Goal: Task Accomplishment & Management: Complete application form

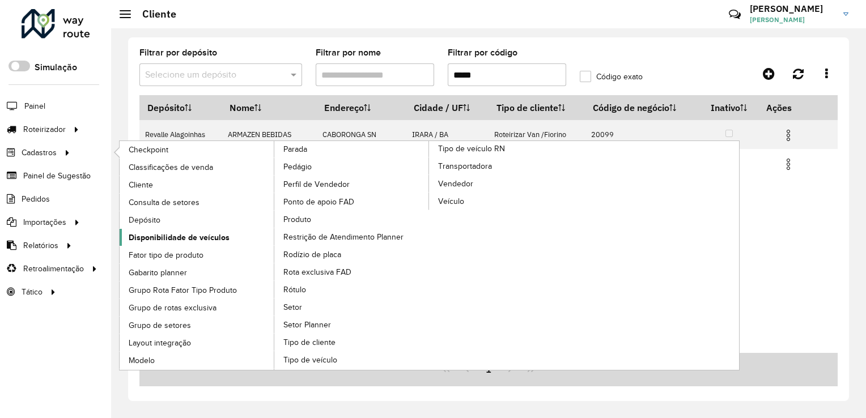
click at [186, 234] on span "Disponibilidade de veículos" at bounding box center [179, 238] width 101 height 12
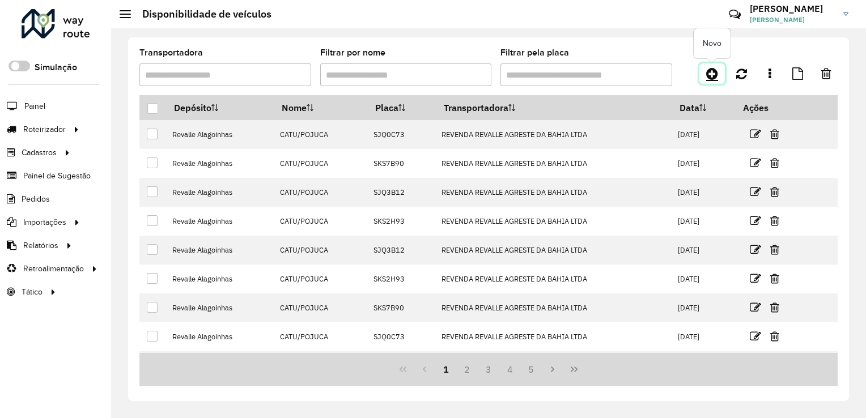
click at [712, 73] on icon at bounding box center [712, 74] width 12 height 14
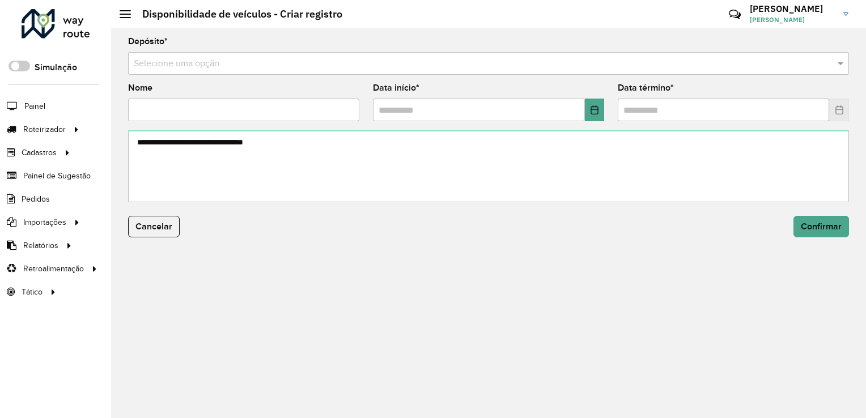
click at [199, 64] on input "text" at bounding box center [477, 64] width 687 height 14
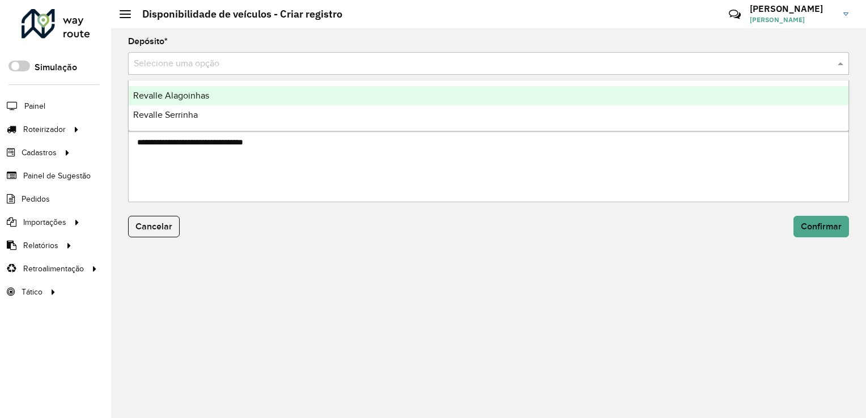
click at [198, 92] on span "Revalle Alagoinhas" at bounding box center [171, 96] width 76 height 10
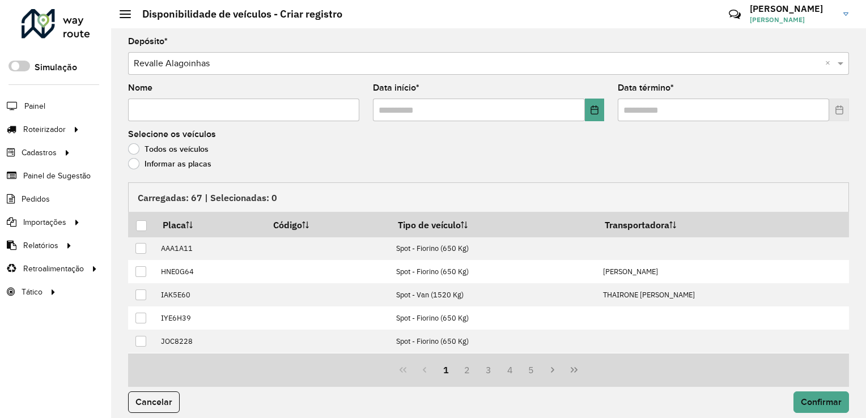
click at [198, 110] on input "Nome" at bounding box center [243, 110] width 231 height 23
type input "**********"
click at [202, 173] on div "Informar as placas" at bounding box center [488, 167] width 721 height 14
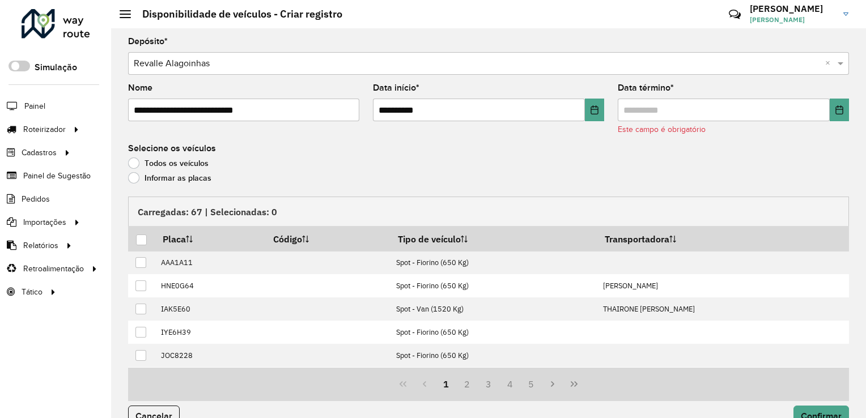
click at [326, 101] on input "**********" at bounding box center [243, 110] width 231 height 23
click at [590, 108] on icon "Choose Date" at bounding box center [594, 109] width 9 height 9
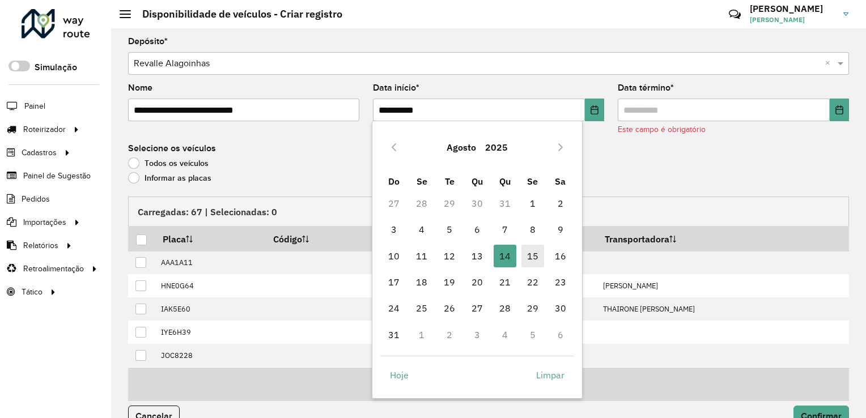
click at [539, 255] on span "15" at bounding box center [532, 256] width 23 height 23
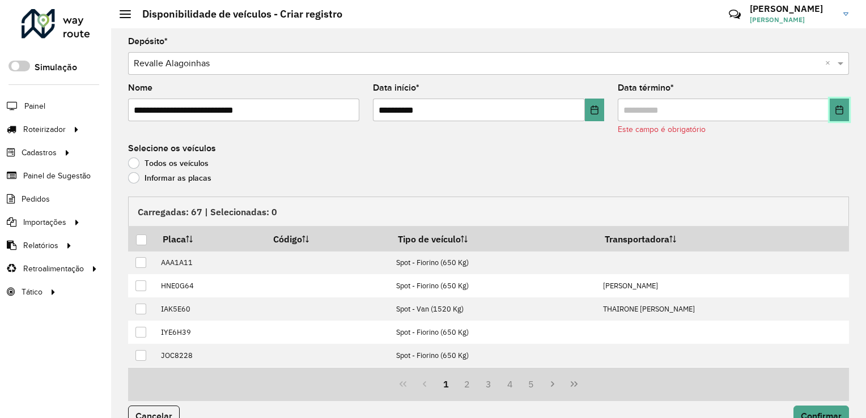
click at [835, 105] on icon "Choose Date" at bounding box center [839, 109] width 9 height 9
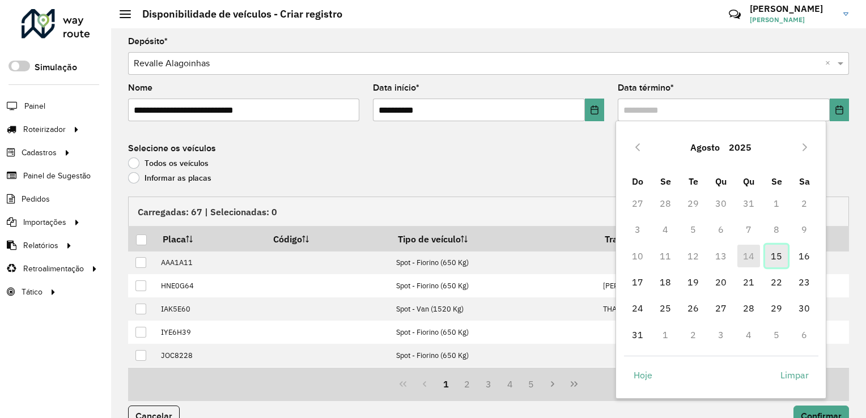
click at [773, 253] on span "15" at bounding box center [776, 256] width 23 height 23
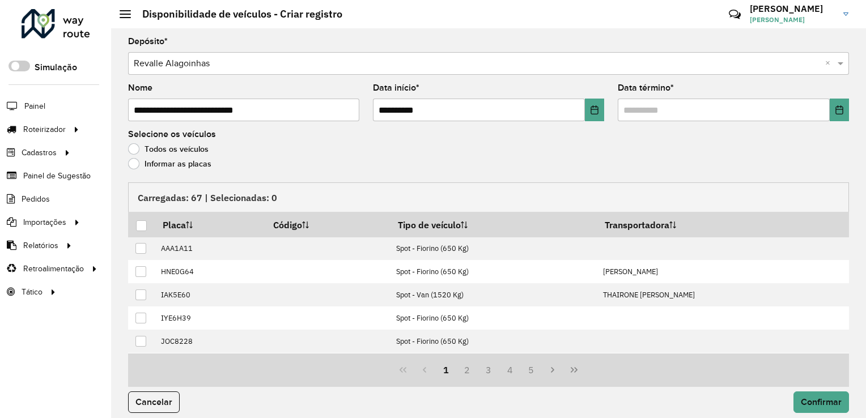
click at [134, 168] on label "Informar as placas" at bounding box center [169, 163] width 83 height 11
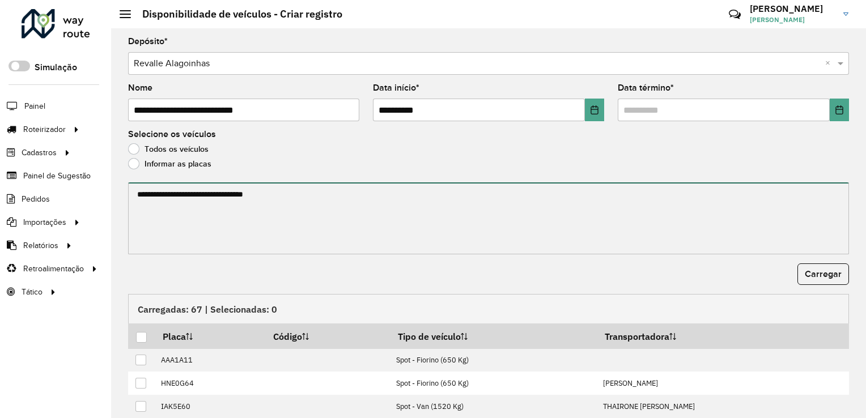
click at [152, 222] on textarea at bounding box center [488, 218] width 721 height 72
paste textarea "******* ******* *******"
type textarea "******* ******* *******"
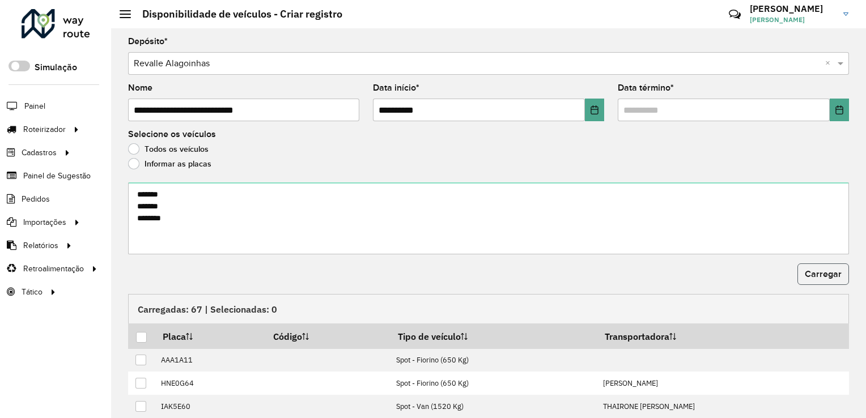
click at [822, 283] on button "Carregar" at bounding box center [823, 274] width 52 height 22
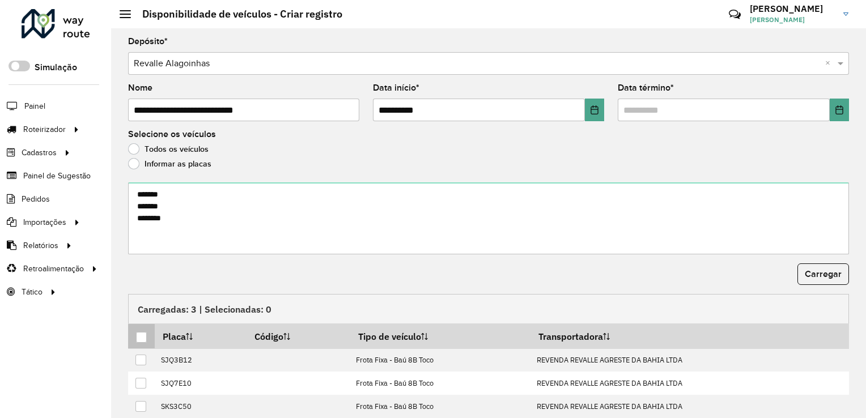
click at [144, 332] on div at bounding box center [141, 337] width 11 height 11
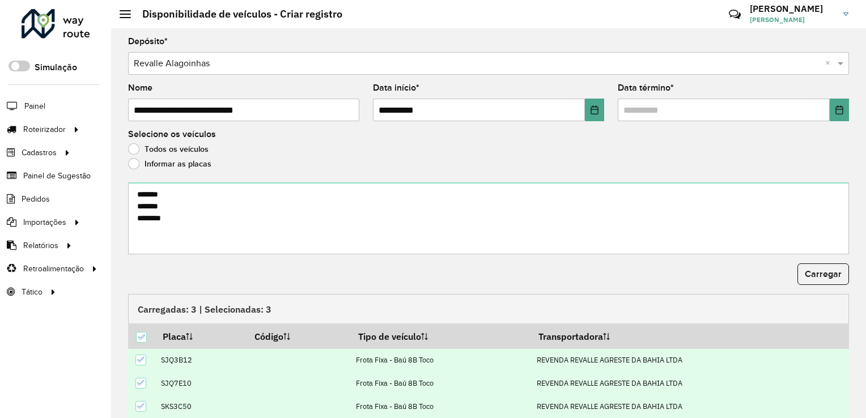
scroll to position [37, 0]
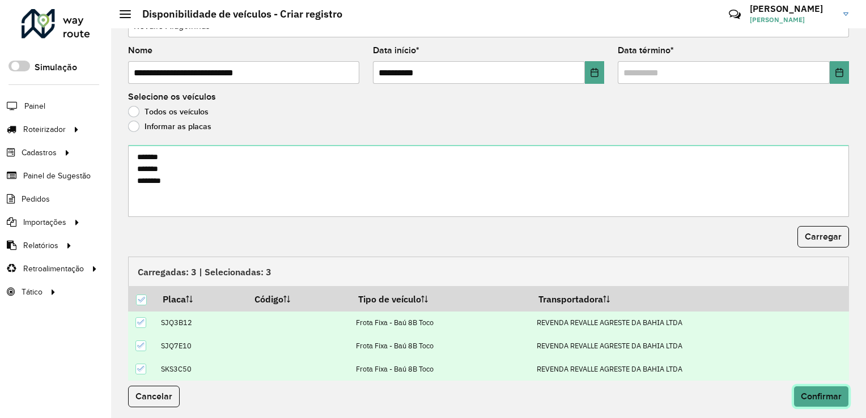
click at [831, 388] on button "Confirmar" at bounding box center [821, 397] width 56 height 22
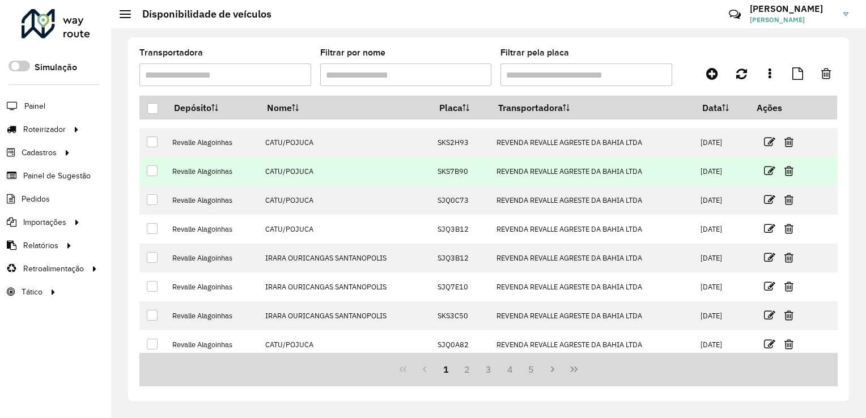
scroll to position [112, 0]
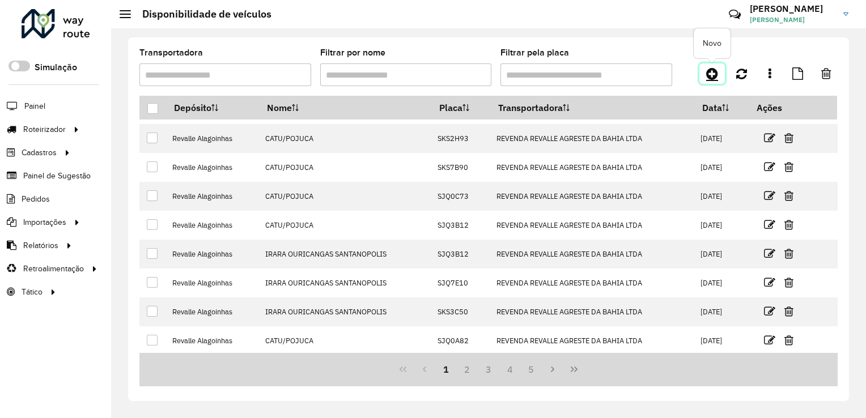
click at [716, 76] on icon at bounding box center [712, 74] width 12 height 14
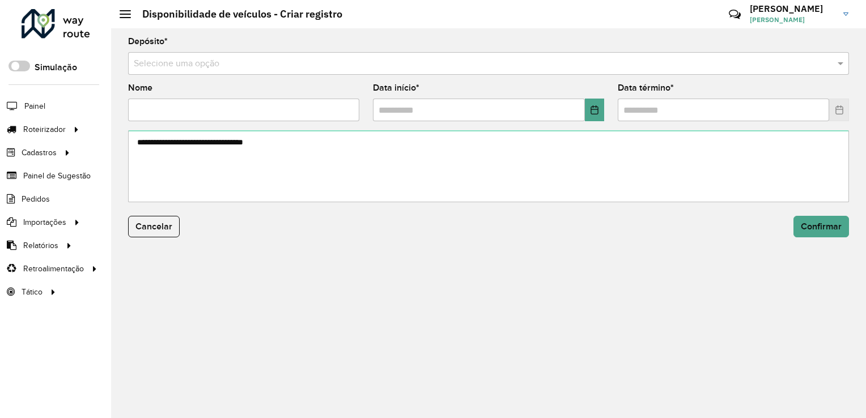
click at [258, 62] on input "text" at bounding box center [477, 64] width 687 height 14
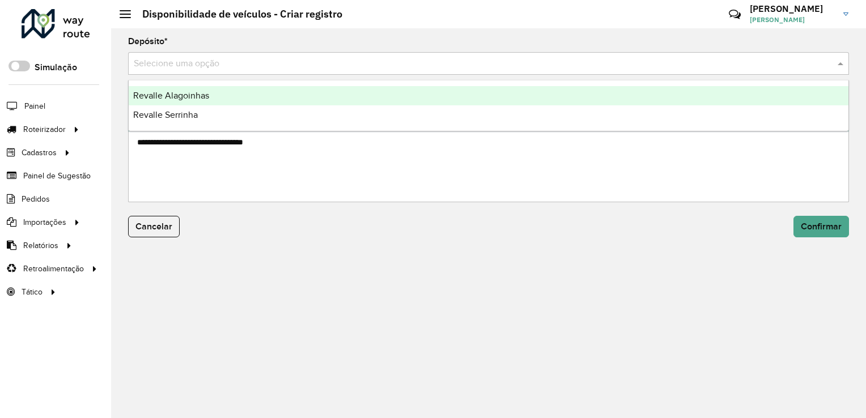
click at [216, 101] on div "Revalle Alagoinhas" at bounding box center [489, 95] width 720 height 19
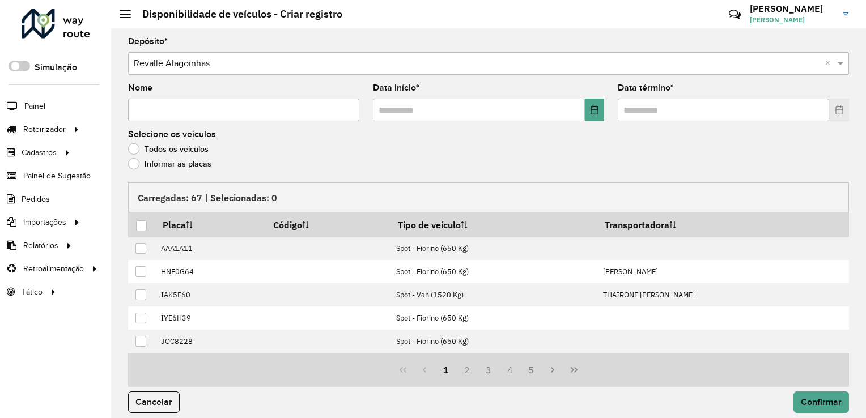
click at [207, 109] on input "Nome" at bounding box center [243, 110] width 231 height 23
type input "*"
type input "*********"
click at [590, 112] on icon "Choose Date" at bounding box center [594, 109] width 9 height 9
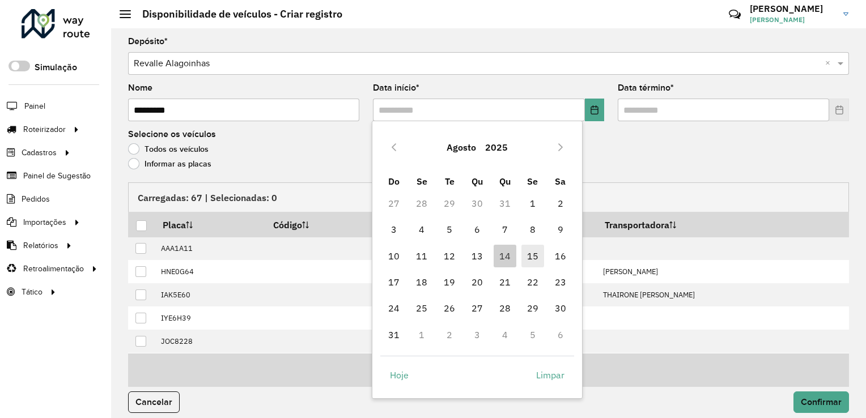
click at [534, 254] on span "15" at bounding box center [532, 256] width 23 height 23
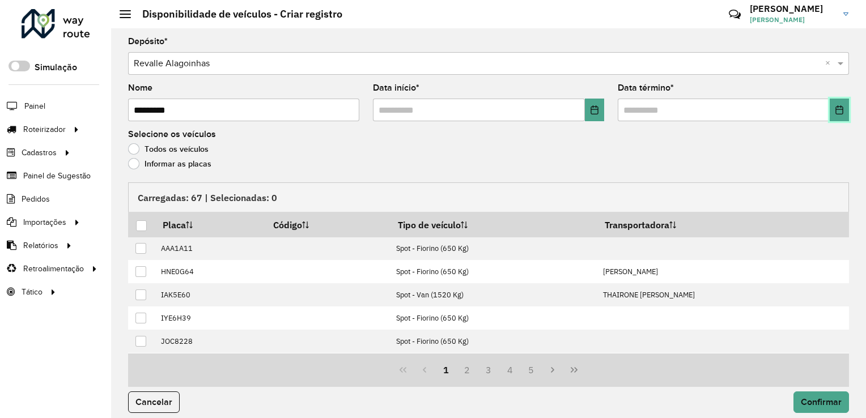
click at [841, 108] on button "Choose Date" at bounding box center [838, 110] width 19 height 23
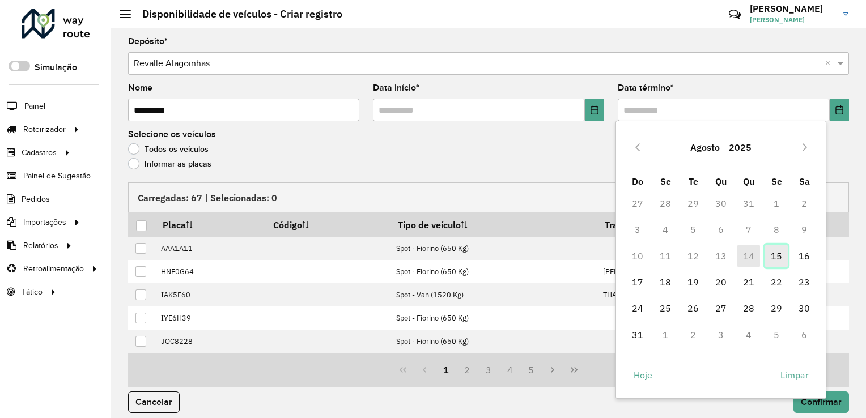
click at [783, 256] on span "15" at bounding box center [776, 256] width 23 height 23
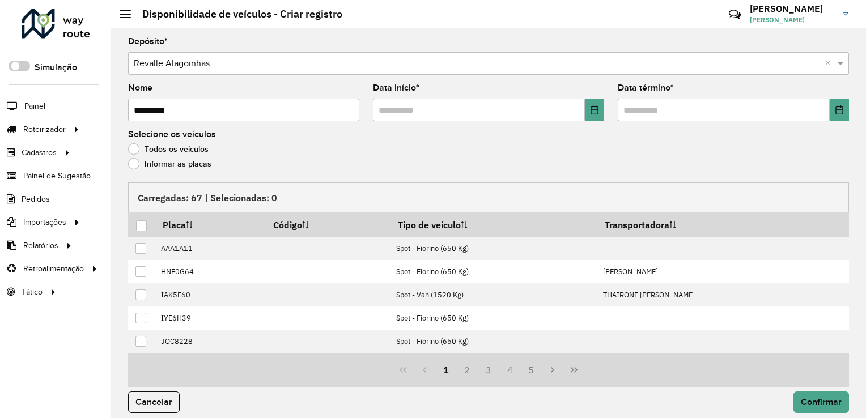
click at [143, 159] on label "Informar as placas" at bounding box center [169, 163] width 83 height 11
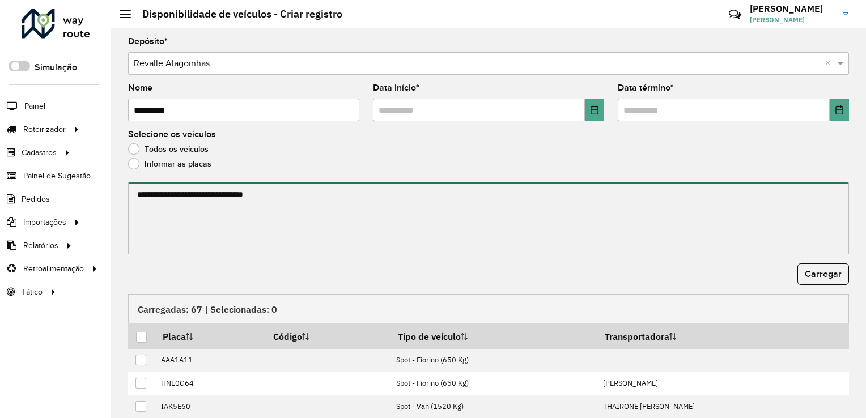
click at [276, 223] on textarea at bounding box center [488, 218] width 721 height 72
paste textarea "******* ******* *******"
type textarea "******* ******* *******"
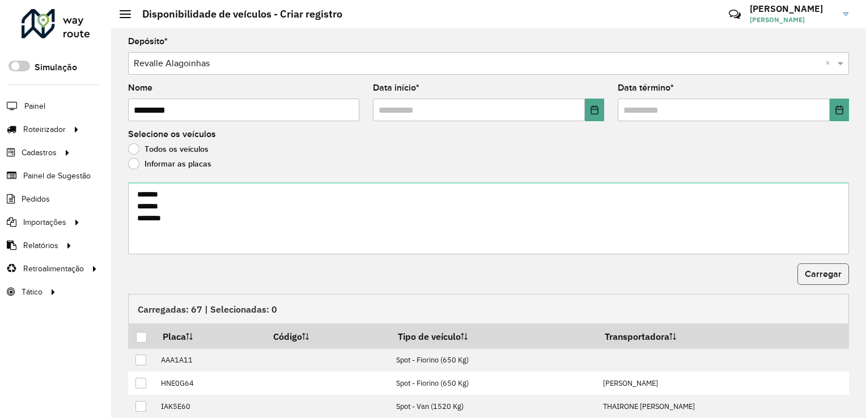
click at [816, 265] on button "Carregar" at bounding box center [823, 274] width 52 height 22
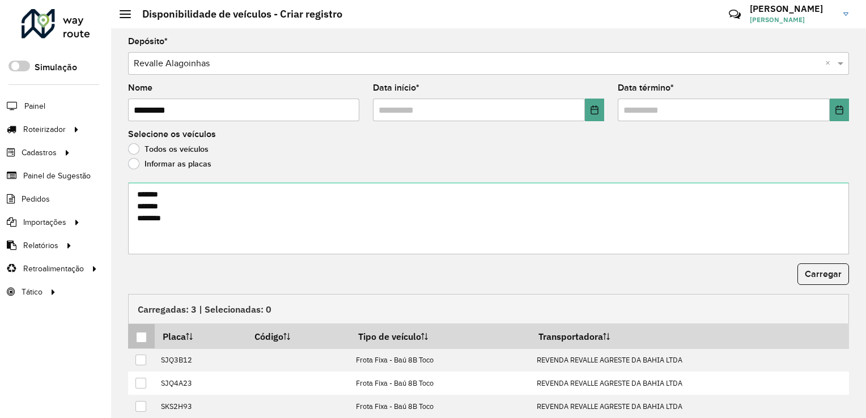
click at [141, 332] on div at bounding box center [141, 337] width 11 height 11
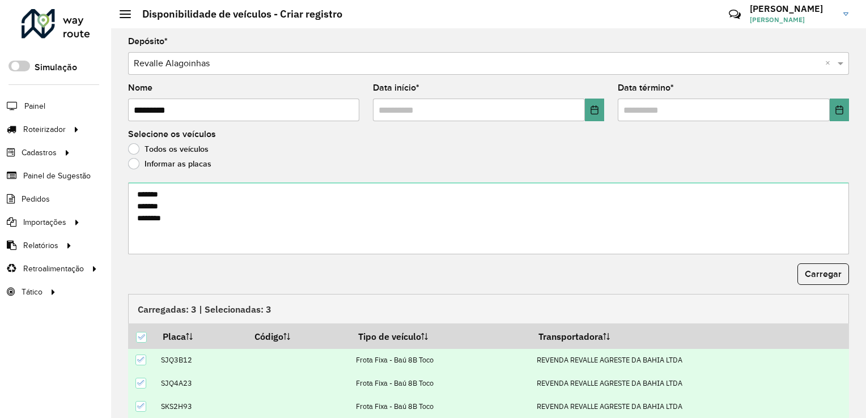
scroll to position [37, 0]
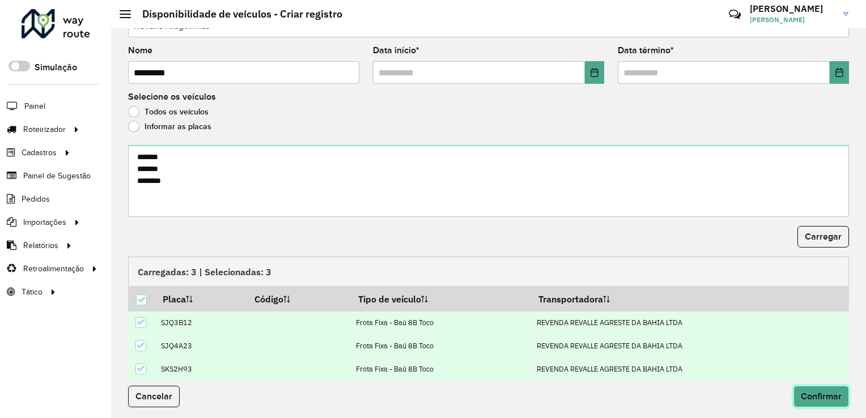
click at [798, 386] on button "Confirmar" at bounding box center [821, 397] width 56 height 22
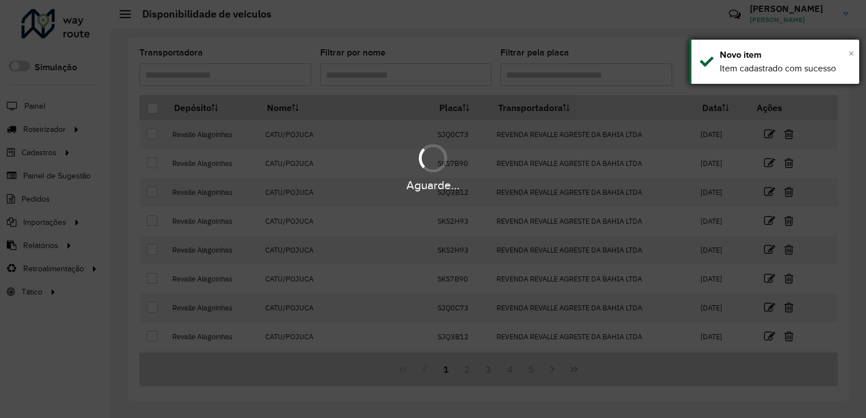
click at [852, 52] on span "×" at bounding box center [851, 53] width 6 height 12
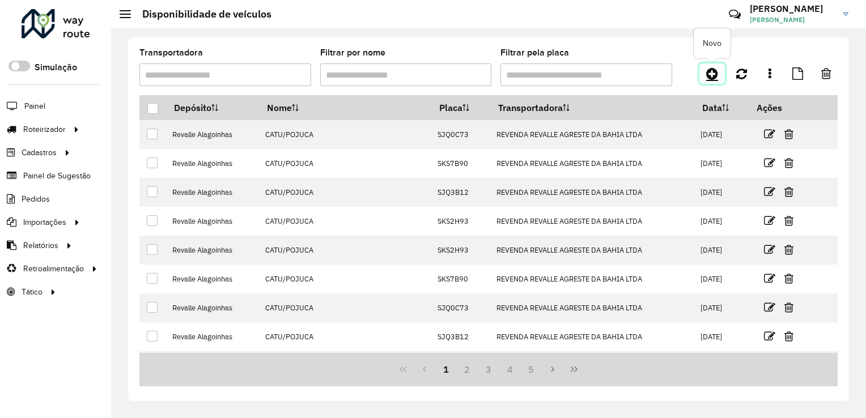
click at [708, 74] on icon at bounding box center [712, 74] width 12 height 14
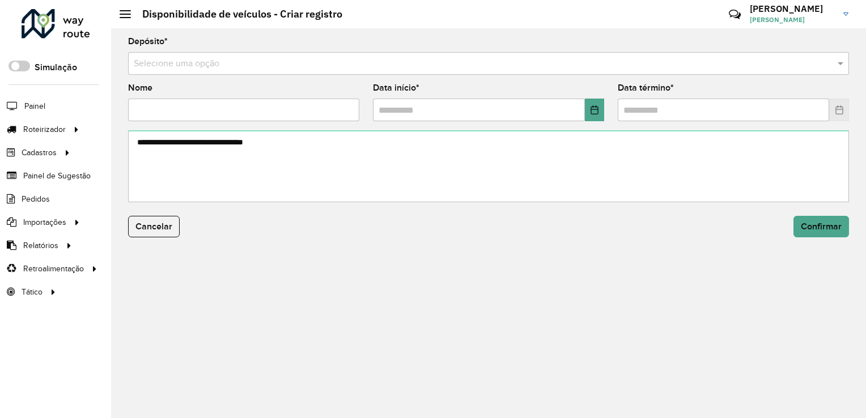
click at [190, 61] on input "text" at bounding box center [477, 64] width 687 height 14
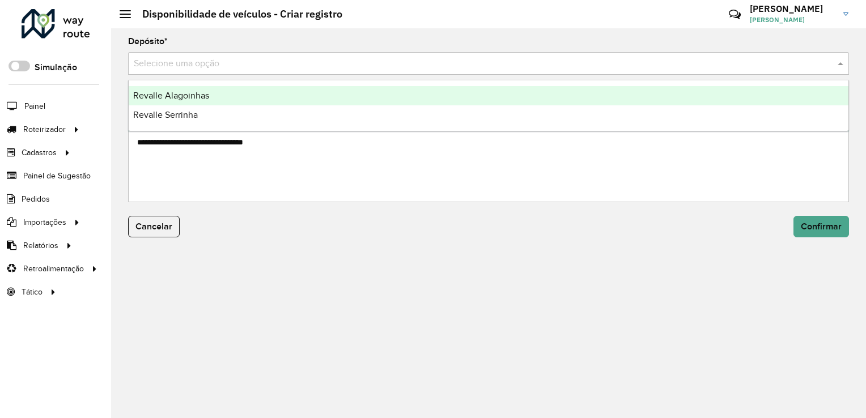
click at [187, 96] on span "Revalle Alagoinhas" at bounding box center [171, 96] width 76 height 10
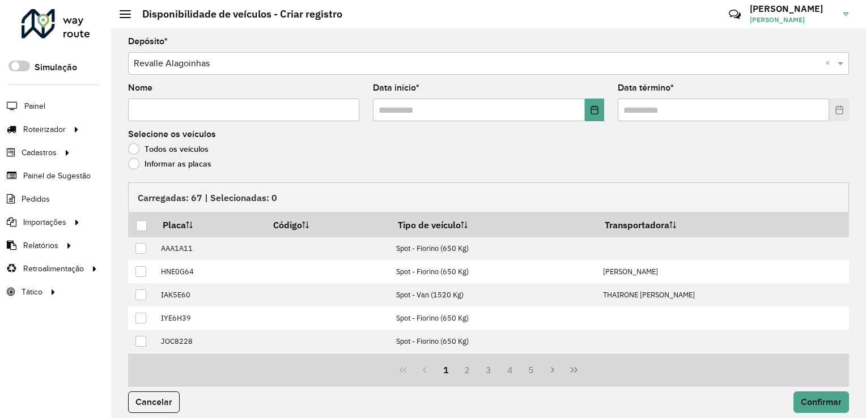
click at [191, 112] on input "Nome" at bounding box center [243, 110] width 231 height 23
click at [244, 115] on input "Nome" at bounding box center [243, 110] width 231 height 23
type input "**********"
click at [593, 110] on icon "Choose Date" at bounding box center [594, 109] width 9 height 9
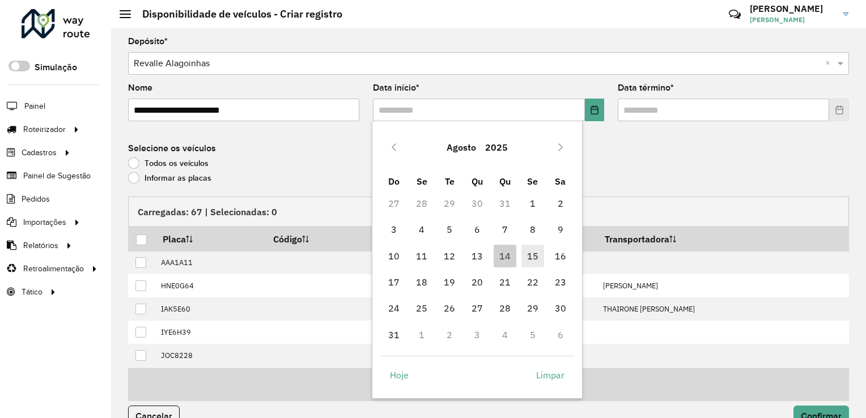
click at [533, 263] on span "15" at bounding box center [532, 256] width 23 height 23
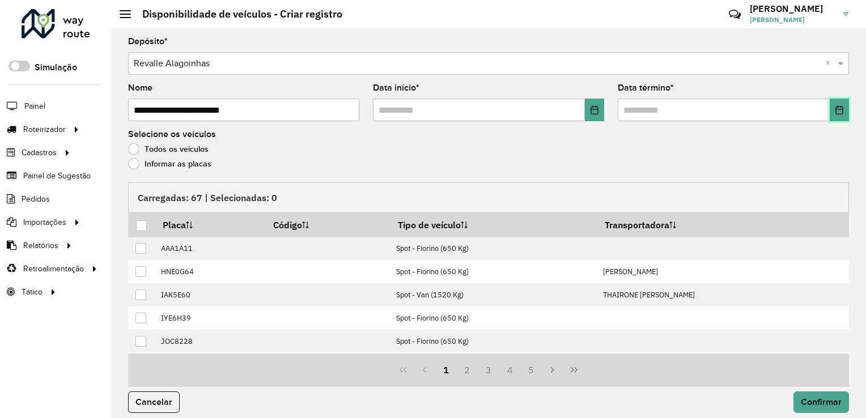
click at [839, 112] on icon "Choose Date" at bounding box center [838, 109] width 7 height 9
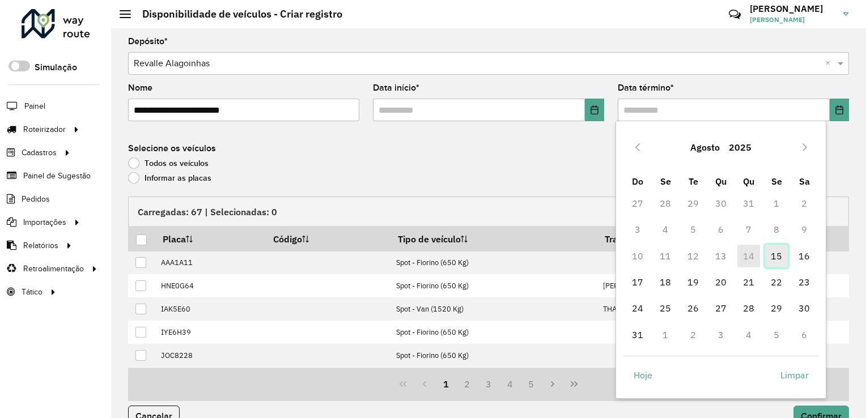
click at [771, 259] on span "15" at bounding box center [776, 256] width 23 height 23
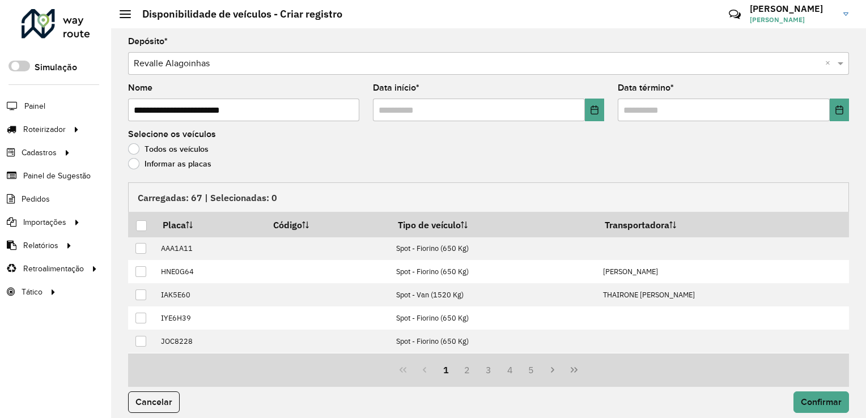
click at [130, 162] on label "Informar as placas" at bounding box center [169, 163] width 83 height 11
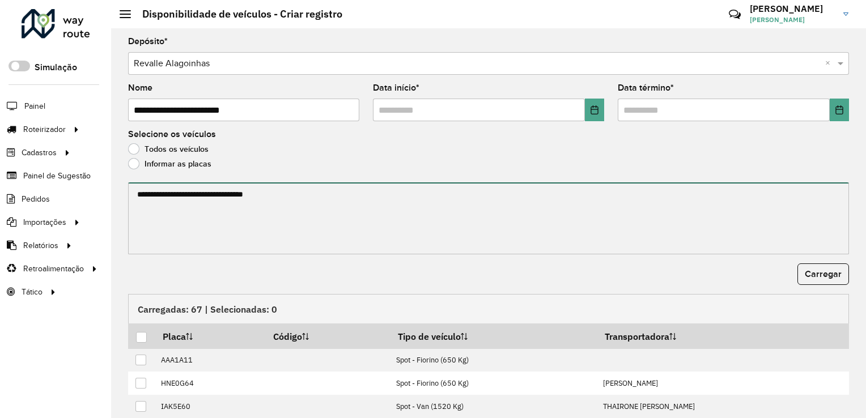
click at [182, 203] on textarea at bounding box center [488, 218] width 721 height 72
paste textarea "******* ******* ******* *******"
type textarea "******* ******* ******* *******"
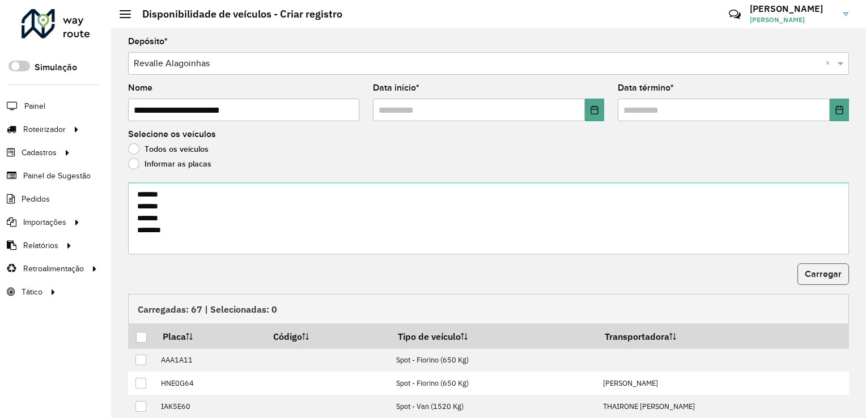
click at [822, 277] on span "Carregar" at bounding box center [823, 274] width 37 height 10
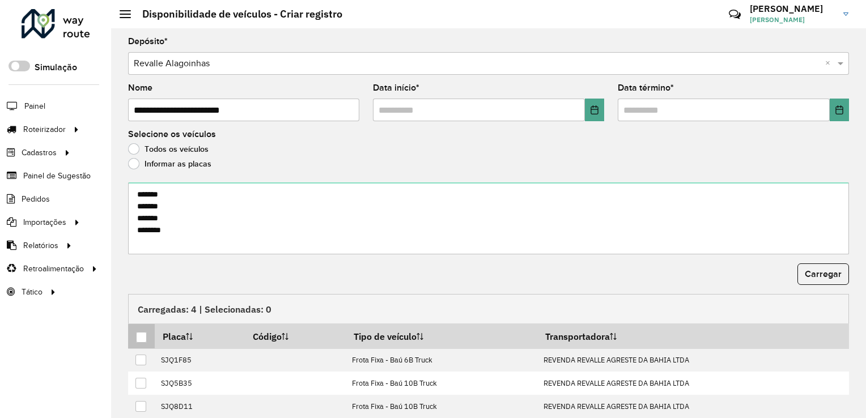
click at [138, 337] on div at bounding box center [141, 337] width 11 height 11
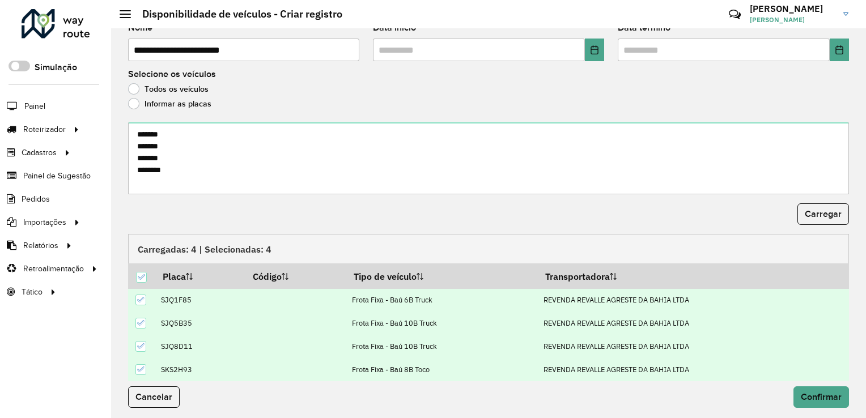
scroll to position [61, 0]
click at [815, 382] on div "Cancelar Confirmar" at bounding box center [488, 401] width 734 height 40
click at [813, 386] on button "Confirmar" at bounding box center [821, 397] width 56 height 22
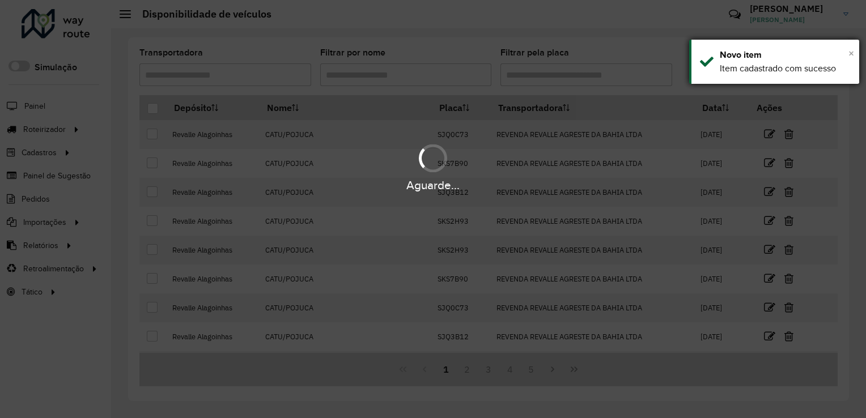
drag, startPoint x: 849, startPoint y: 52, endPoint x: 848, endPoint y: 57, distance: 5.7
click at [849, 57] on span "×" at bounding box center [851, 53] width 6 height 12
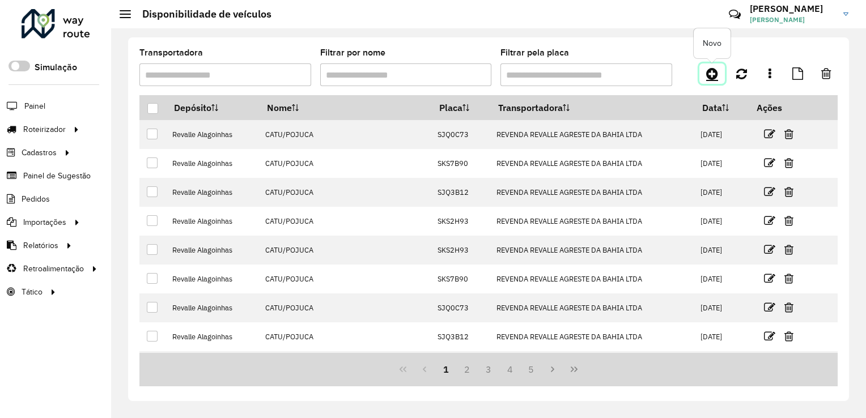
click at [706, 69] on icon at bounding box center [712, 74] width 12 height 14
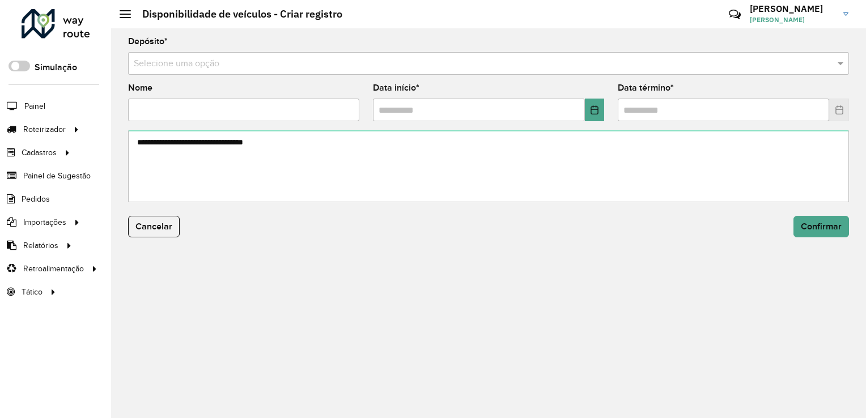
click at [170, 69] on input "text" at bounding box center [477, 64] width 687 height 14
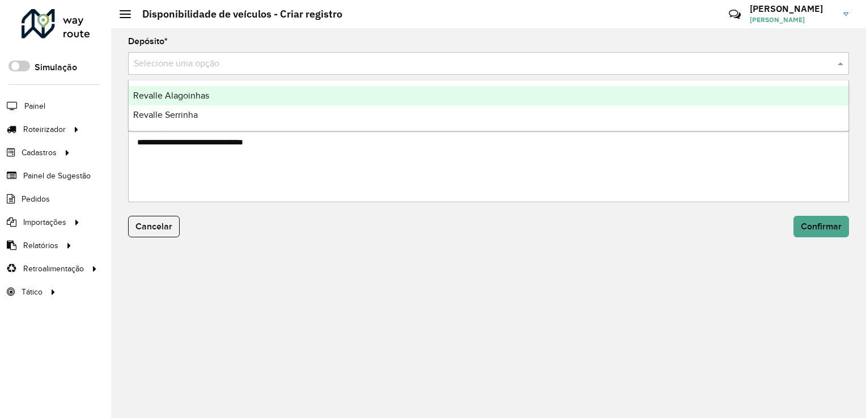
click at [176, 98] on span "Revalle Alagoinhas" at bounding box center [171, 96] width 76 height 10
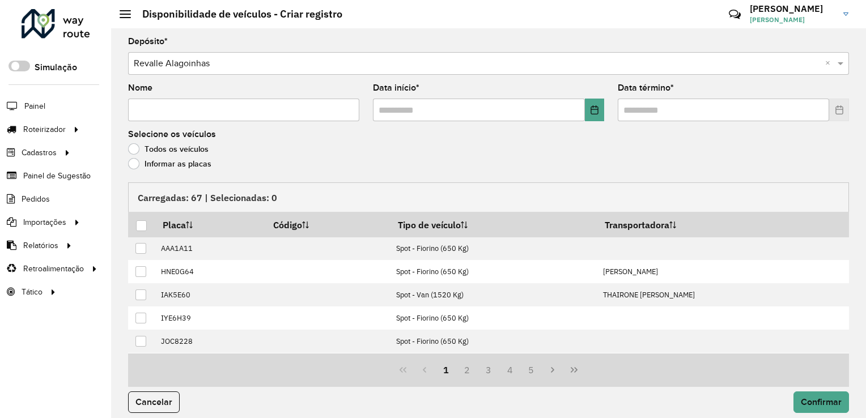
click at [215, 107] on input "Nome" at bounding box center [243, 110] width 231 height 23
type input "**********"
click at [592, 113] on icon "Choose Date" at bounding box center [593, 109] width 7 height 9
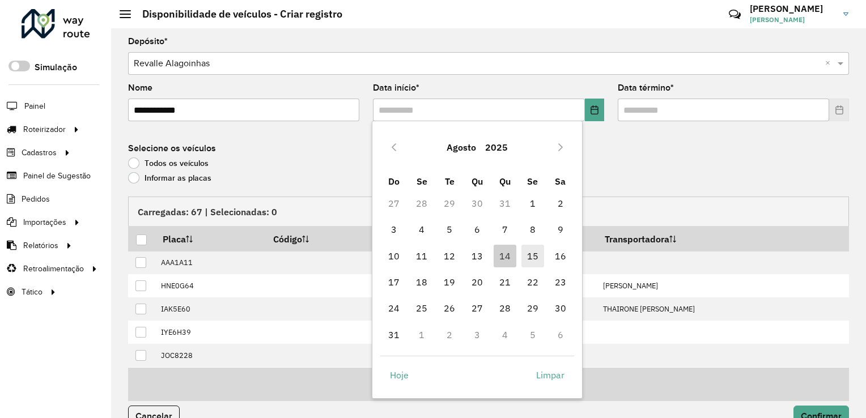
click at [526, 257] on span "15" at bounding box center [532, 256] width 23 height 23
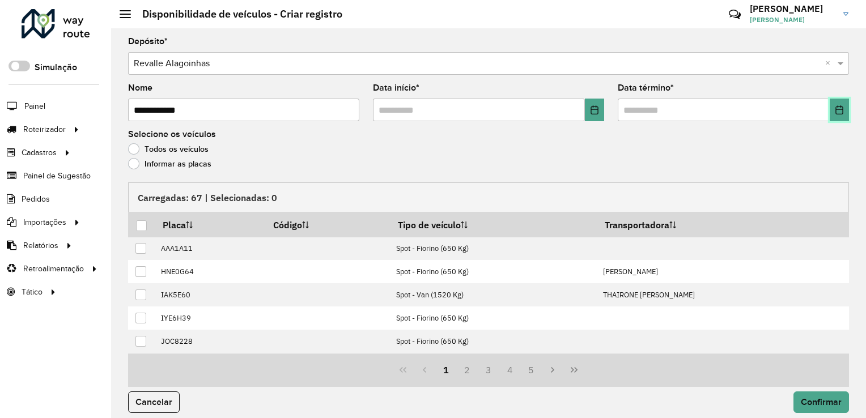
click at [842, 114] on button "Choose Date" at bounding box center [838, 110] width 19 height 23
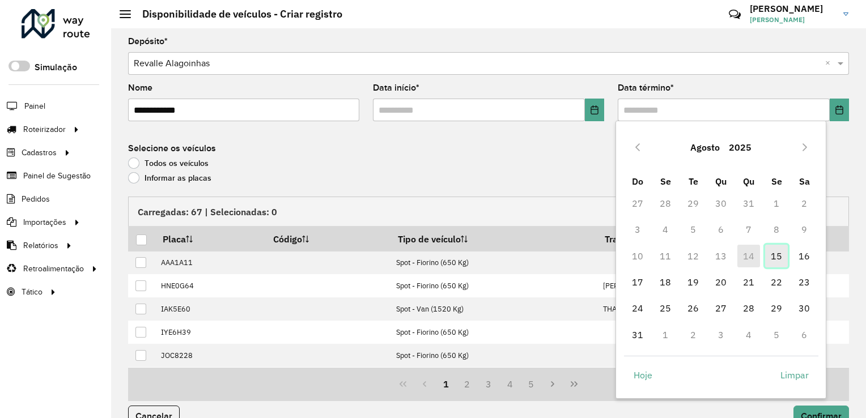
click at [777, 250] on span "15" at bounding box center [776, 256] width 23 height 23
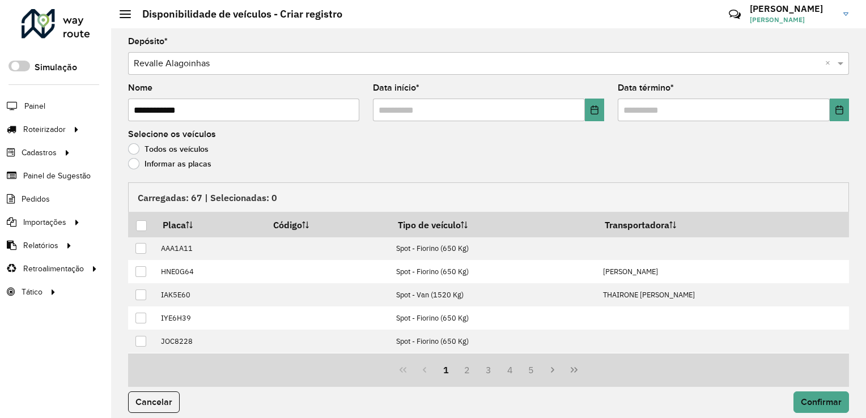
click at [133, 161] on label "Informar as placas" at bounding box center [169, 163] width 83 height 11
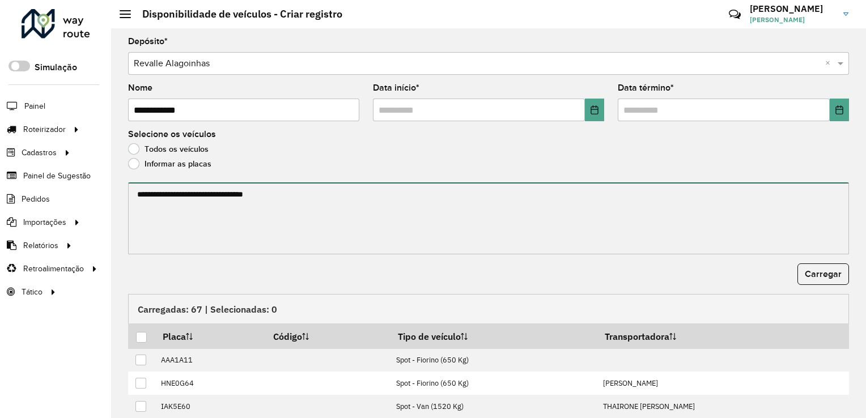
click at [168, 208] on textarea at bounding box center [488, 218] width 721 height 72
paste textarea "*******"
type textarea "*******"
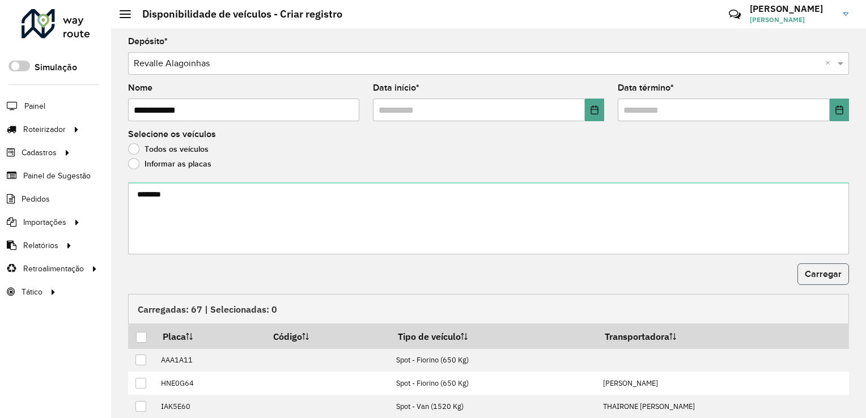
click at [814, 271] on span "Carregar" at bounding box center [823, 274] width 37 height 10
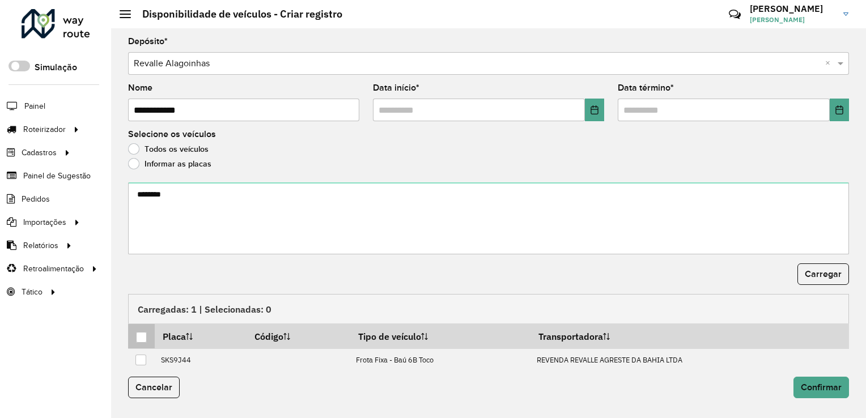
click at [143, 336] on div at bounding box center [141, 337] width 11 height 11
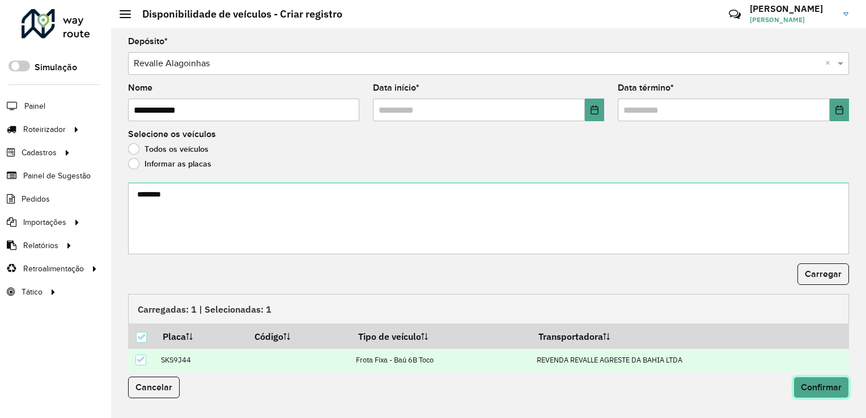
click at [827, 378] on button "Confirmar" at bounding box center [821, 388] width 56 height 22
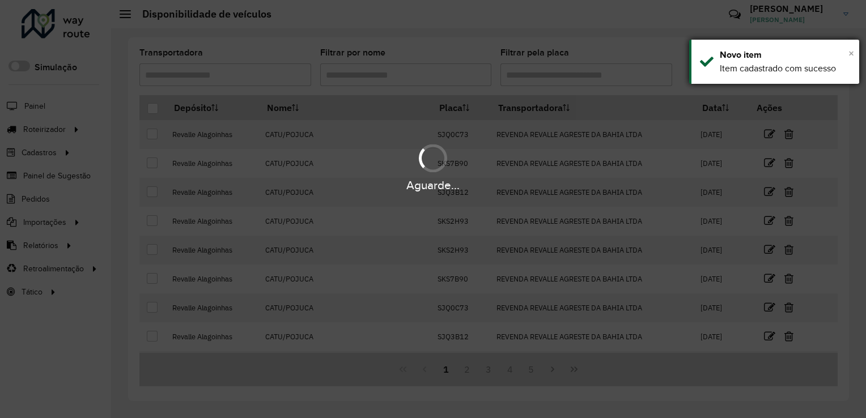
click at [850, 51] on span "×" at bounding box center [851, 53] width 6 height 12
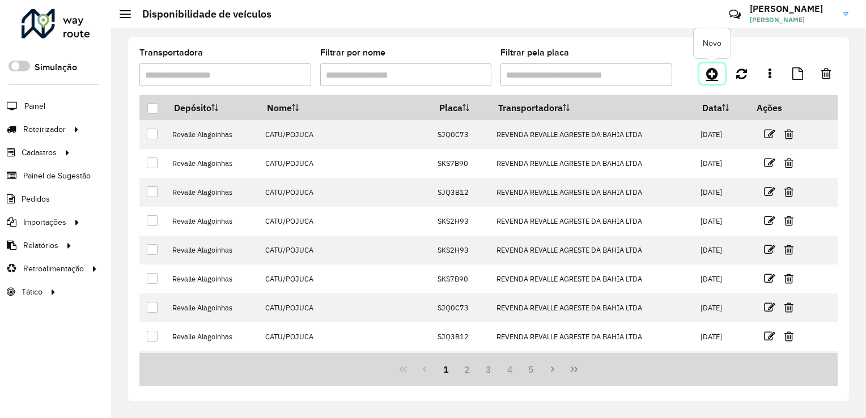
click at [712, 69] on icon at bounding box center [712, 74] width 12 height 14
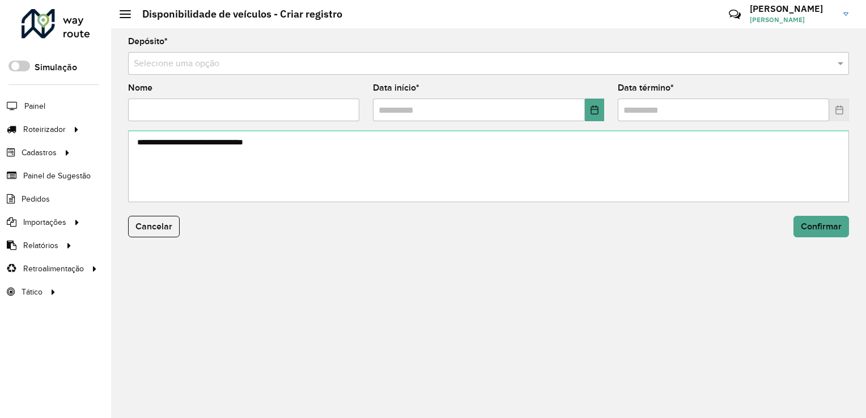
click at [228, 64] on input "text" at bounding box center [477, 64] width 687 height 14
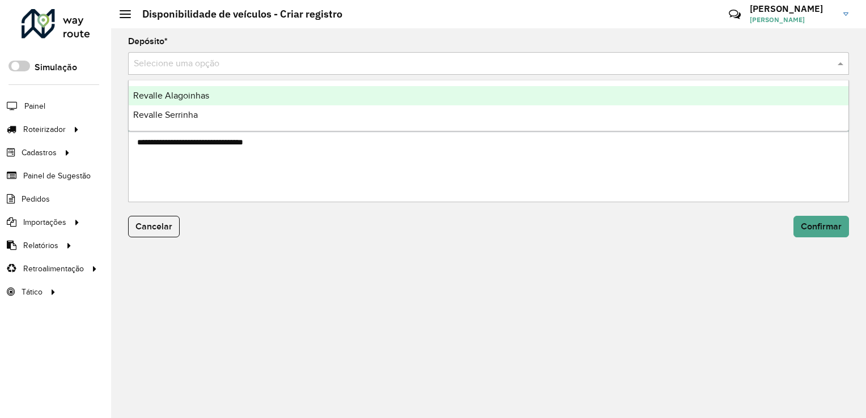
click at [206, 96] on span "Revalle Alagoinhas" at bounding box center [171, 96] width 76 height 10
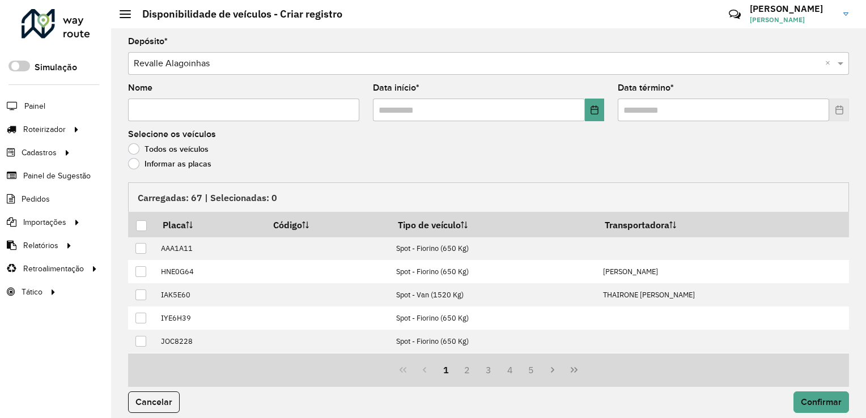
click at [206, 108] on input "Nome" at bounding box center [243, 110] width 231 height 23
type input "*****"
click at [590, 109] on icon "Choose Date" at bounding box center [594, 109] width 9 height 9
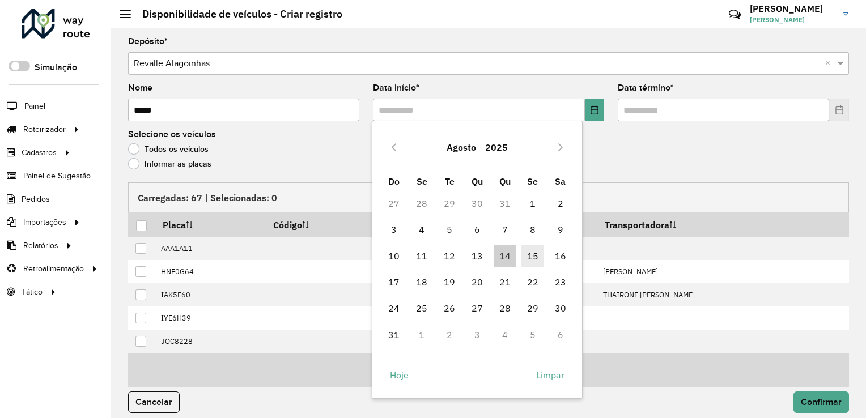
click at [531, 257] on span "15" at bounding box center [532, 256] width 23 height 23
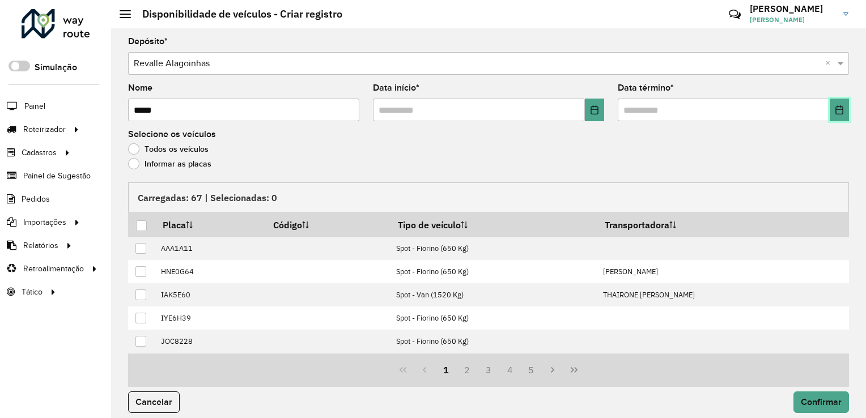
click at [835, 113] on icon "Choose Date" at bounding box center [838, 109] width 7 height 9
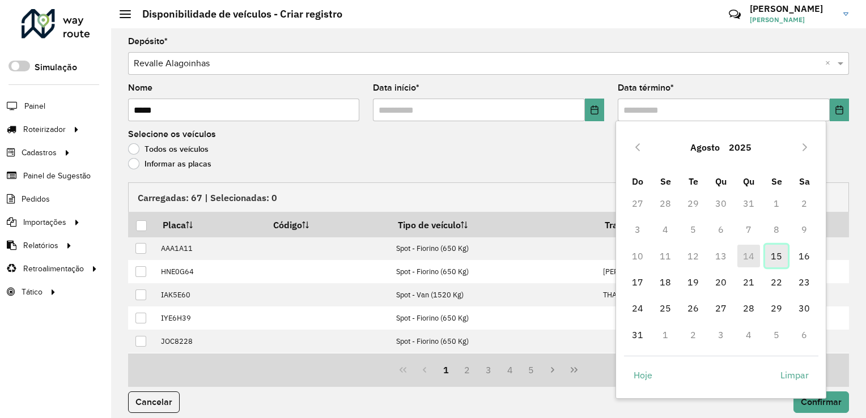
click at [777, 255] on span "15" at bounding box center [776, 256] width 23 height 23
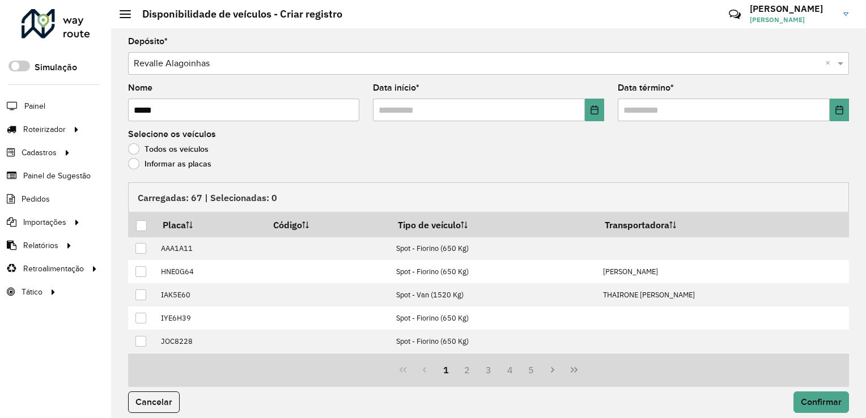
click at [142, 158] on label "Informar as placas" at bounding box center [169, 163] width 83 height 11
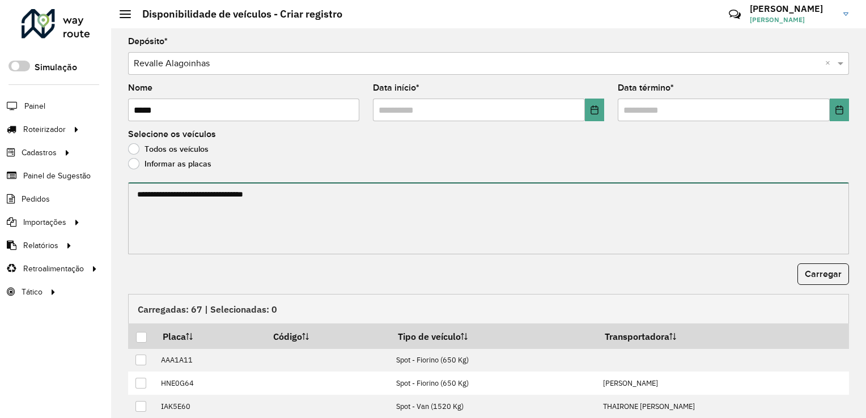
click at [199, 187] on textarea at bounding box center [488, 218] width 721 height 72
click at [250, 211] on textarea at bounding box center [488, 218] width 721 height 72
click at [216, 207] on textarea at bounding box center [488, 218] width 721 height 72
click at [236, 212] on textarea at bounding box center [488, 218] width 721 height 72
click at [252, 205] on textarea at bounding box center [488, 218] width 721 height 72
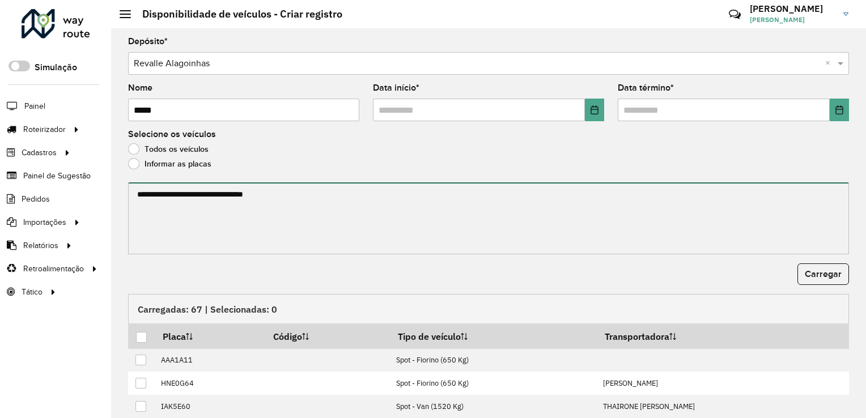
paste textarea "*******"
type textarea "*******"
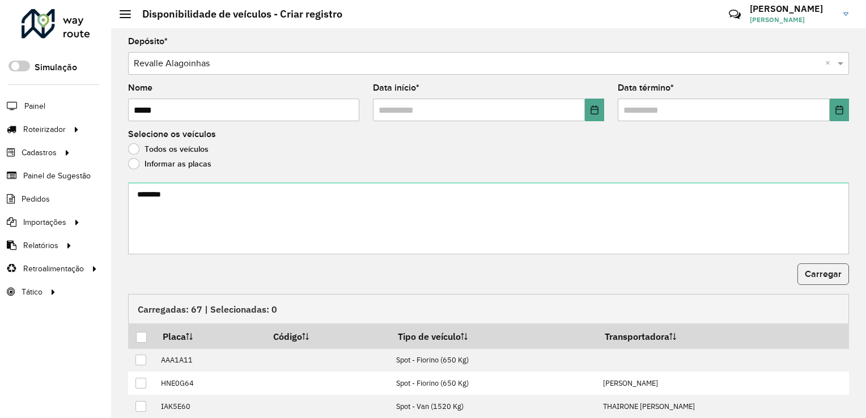
click at [798, 275] on button "Carregar" at bounding box center [823, 274] width 52 height 22
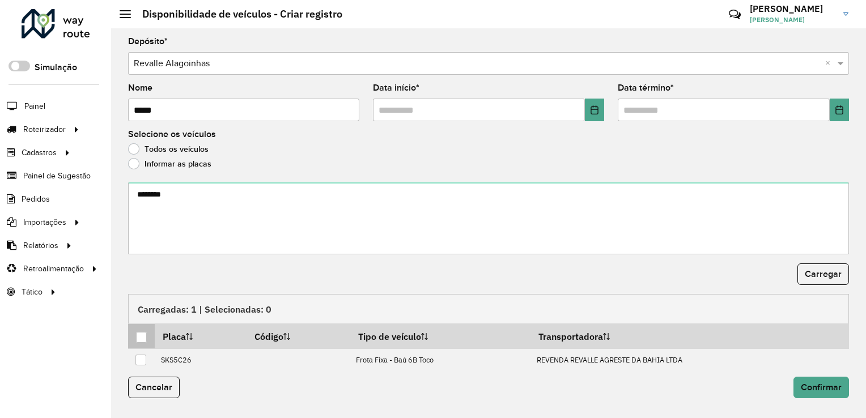
click at [144, 332] on div at bounding box center [141, 337] width 11 height 11
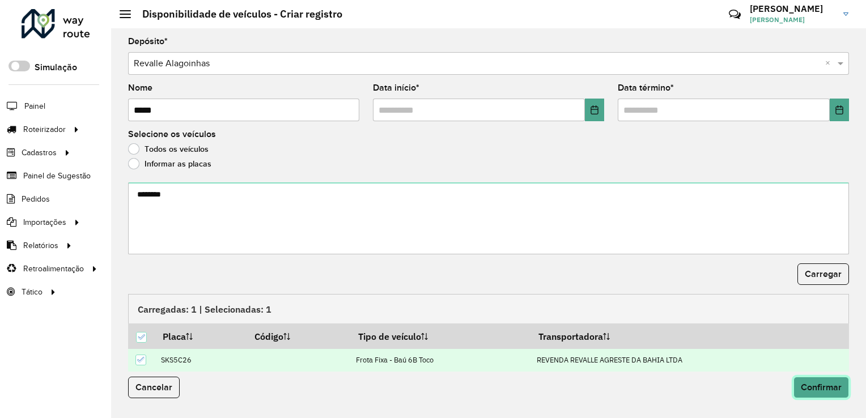
click at [842, 380] on button "Confirmar" at bounding box center [821, 388] width 56 height 22
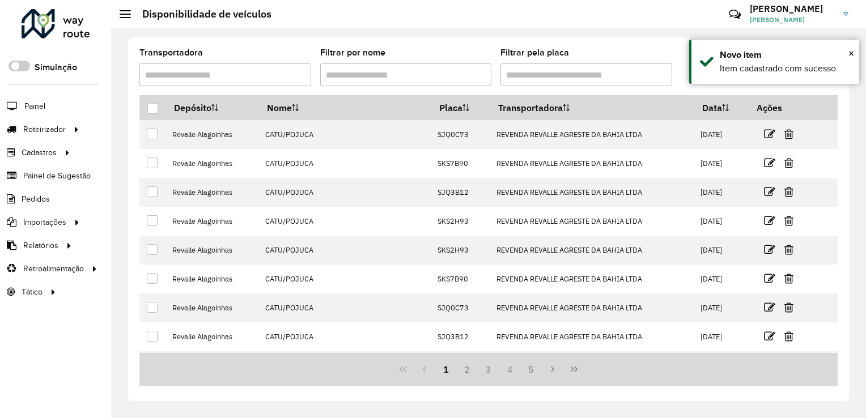
click at [666, 30] on div "Transportadora Filtrar por nome Filtrar pela placa Depósito Nome Placa Transpor…" at bounding box center [488, 223] width 755 height 390
click at [854, 48] on div "× Novo item Item cadastrado com sucesso" at bounding box center [774, 62] width 170 height 44
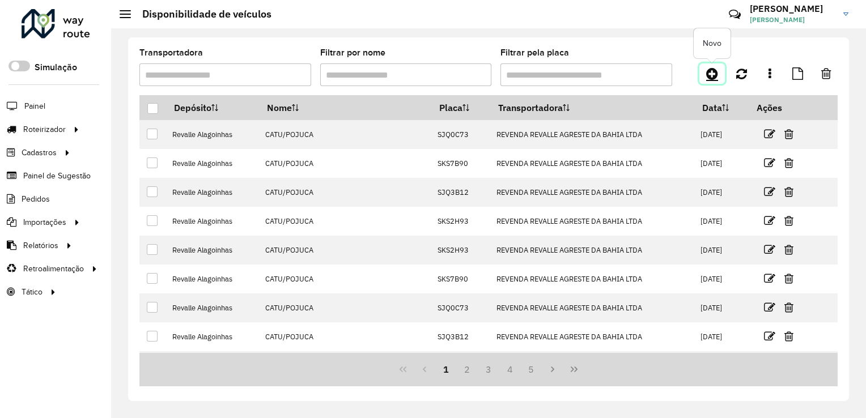
click at [705, 71] on link at bounding box center [711, 73] width 25 height 20
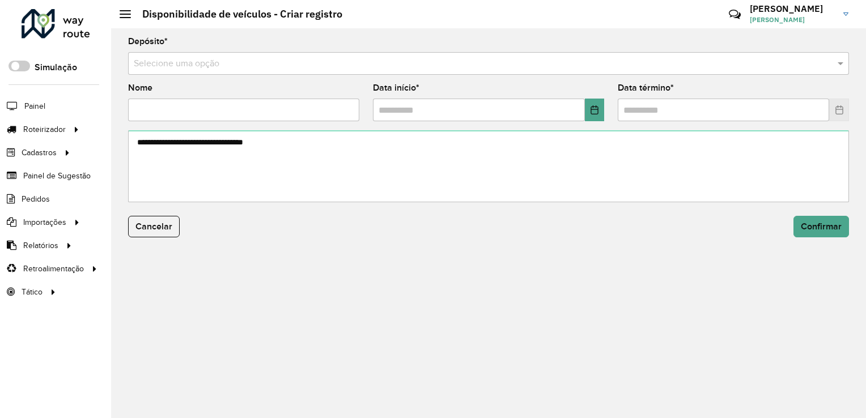
click at [283, 62] on input "text" at bounding box center [477, 64] width 687 height 14
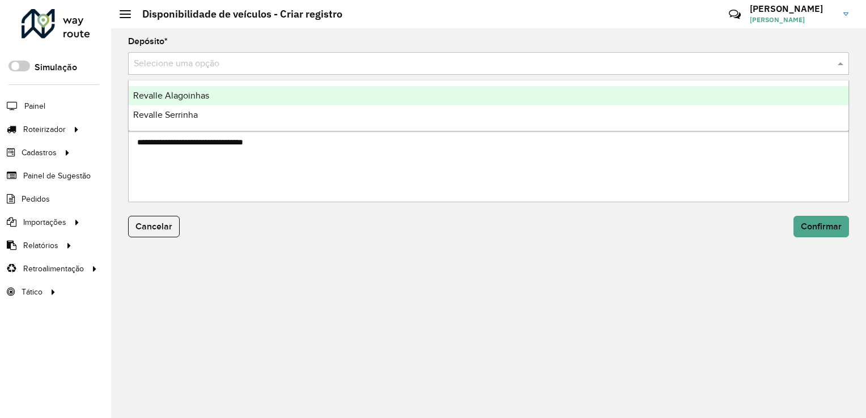
click at [245, 97] on div "Revalle Alagoinhas" at bounding box center [489, 95] width 720 height 19
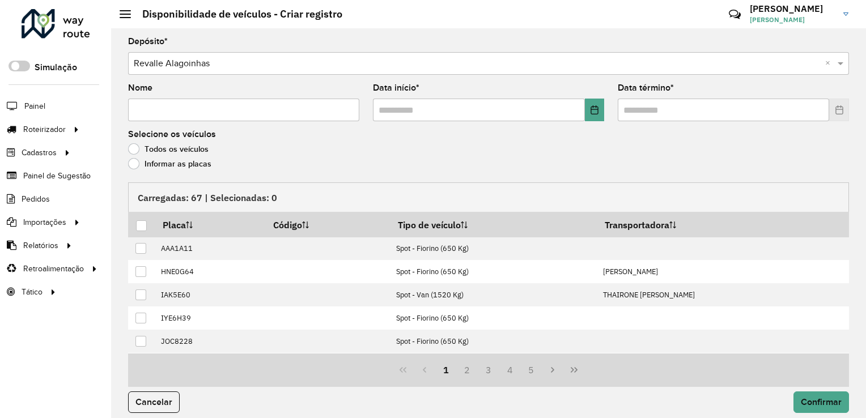
click at [254, 107] on input "Nome" at bounding box center [243, 110] width 231 height 23
type input "**********"
click at [585, 108] on button "Choose Date" at bounding box center [594, 110] width 19 height 23
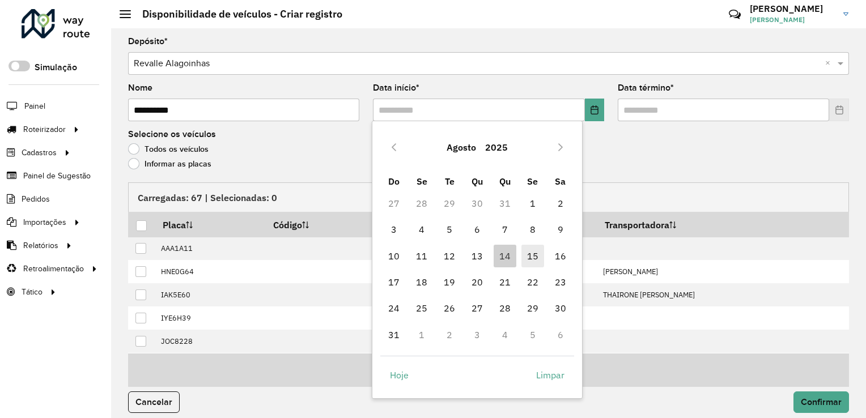
click at [529, 257] on span "15" at bounding box center [532, 256] width 23 height 23
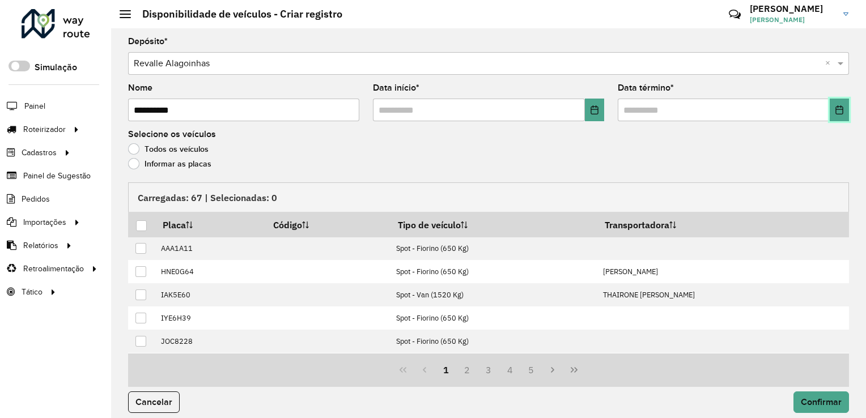
click at [840, 108] on icon "Choose Date" at bounding box center [839, 109] width 9 height 9
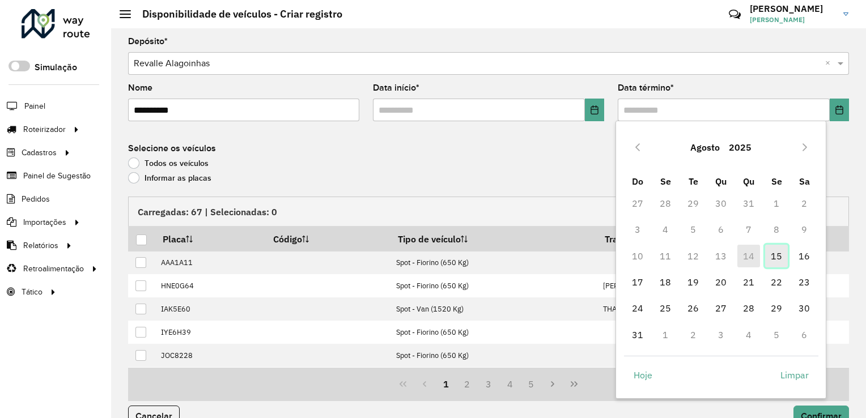
click at [781, 251] on span "15" at bounding box center [776, 256] width 23 height 23
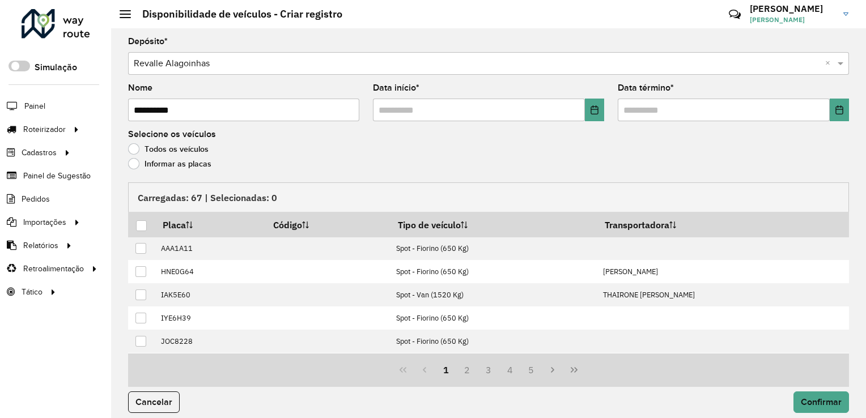
click at [134, 162] on label "Informar as placas" at bounding box center [169, 163] width 83 height 11
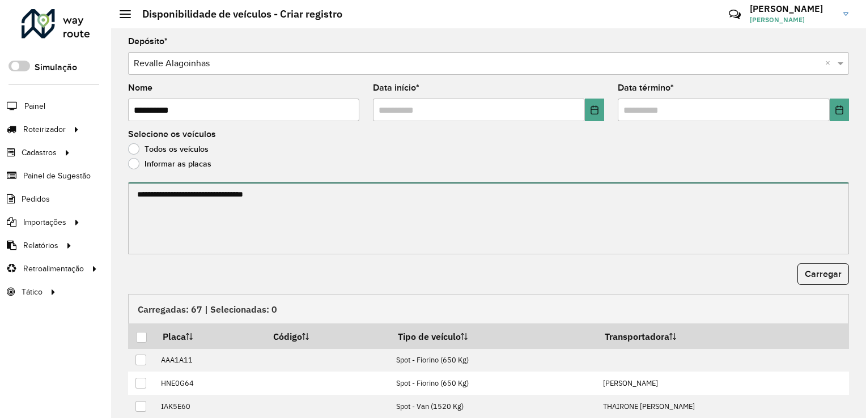
click at [167, 211] on textarea at bounding box center [488, 218] width 721 height 72
paste textarea "******* *******"
type textarea "******* *******"
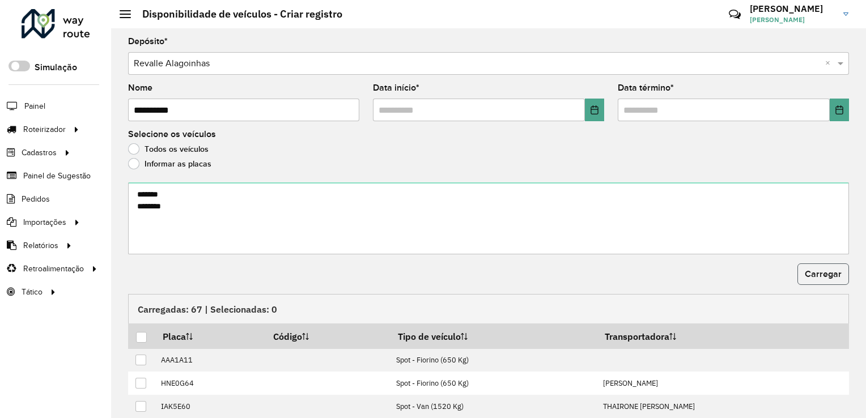
click at [815, 267] on button "Carregar" at bounding box center [823, 274] width 52 height 22
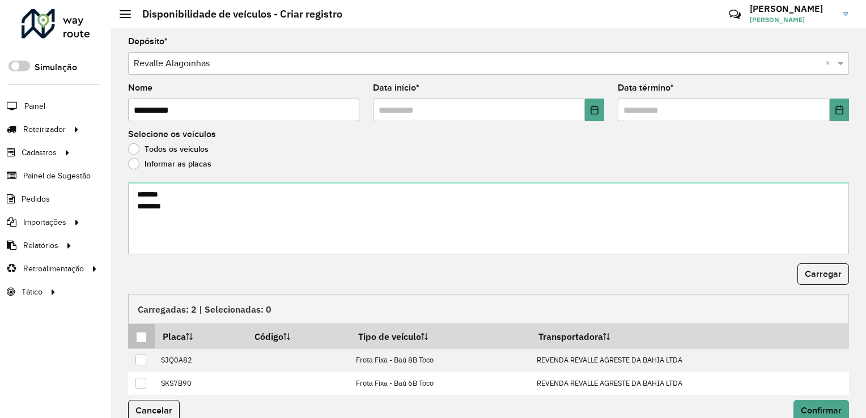
click at [145, 332] on div at bounding box center [141, 337] width 11 height 11
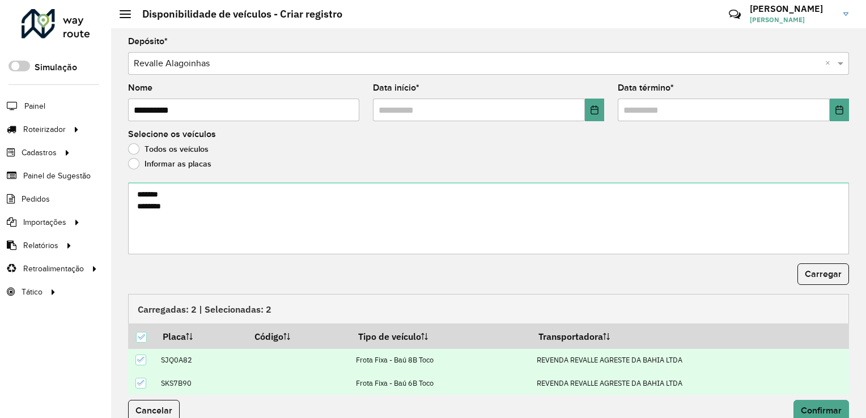
click at [806, 395] on div "Cancelar Confirmar" at bounding box center [488, 415] width 734 height 40
click at [809, 408] on span "Confirmar" at bounding box center [821, 411] width 41 height 10
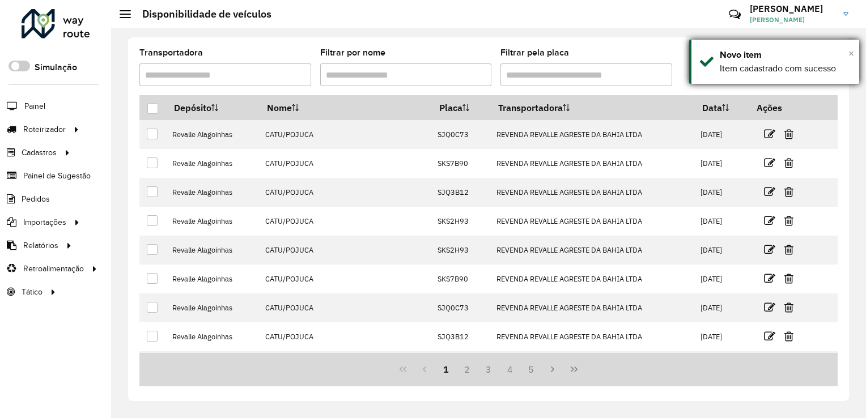
click at [852, 52] on span "×" at bounding box center [851, 53] width 6 height 12
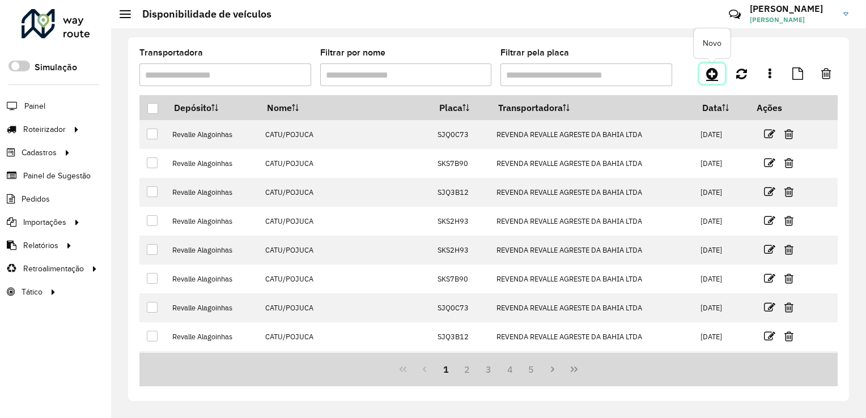
click at [718, 68] on link at bounding box center [711, 73] width 25 height 20
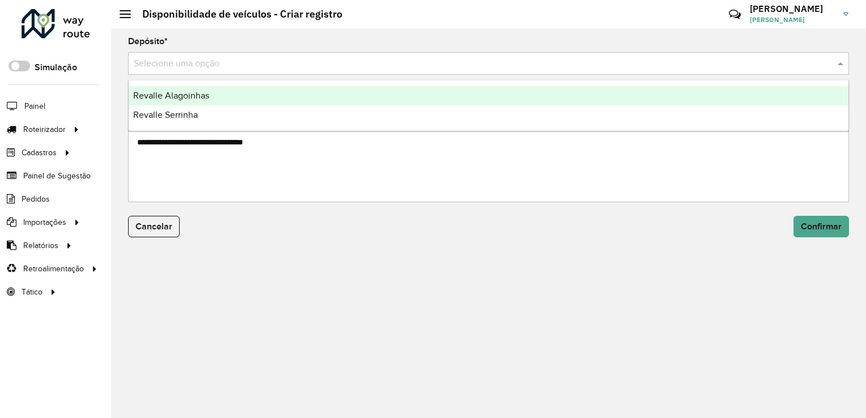
click at [241, 63] on input "text" at bounding box center [477, 64] width 687 height 14
click at [219, 94] on div "Revalle Alagoinhas" at bounding box center [489, 95] width 720 height 19
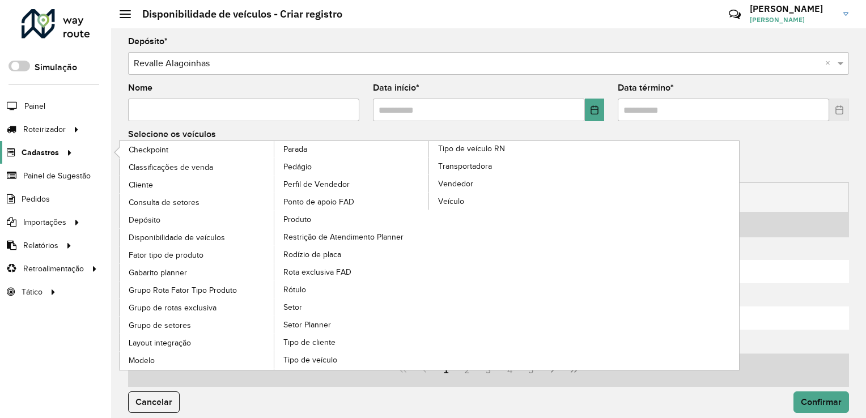
click at [55, 154] on span "Cadastros" at bounding box center [40, 153] width 37 height 12
click at [185, 232] on span "Disponibilidade de veículos" at bounding box center [179, 238] width 101 height 12
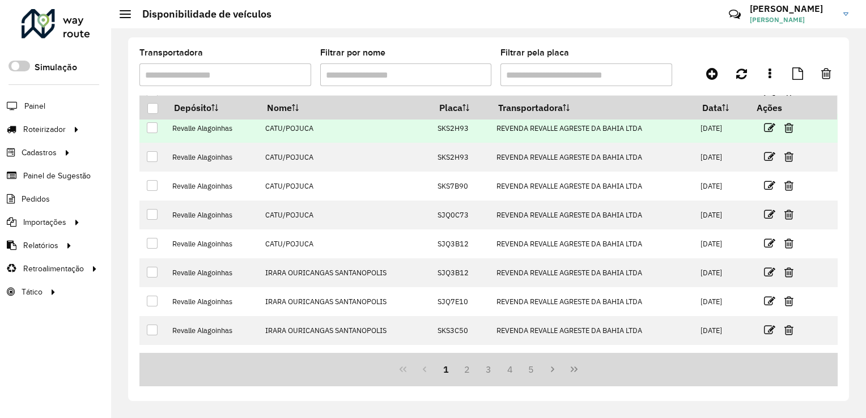
scroll to position [112, 0]
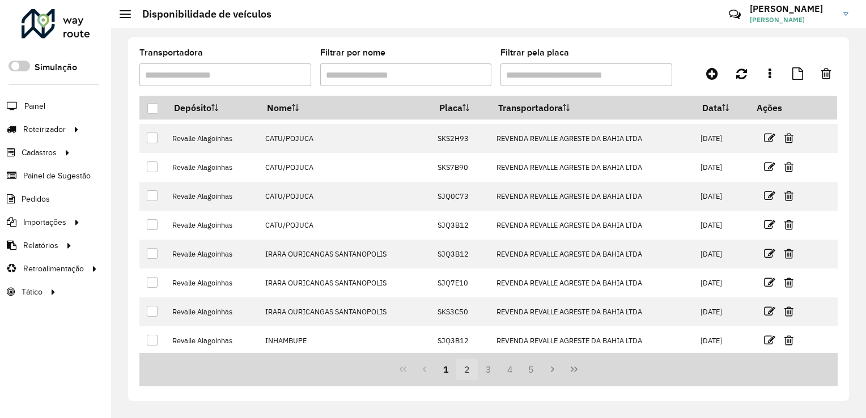
click at [466, 369] on button "2" at bounding box center [467, 370] width 22 height 22
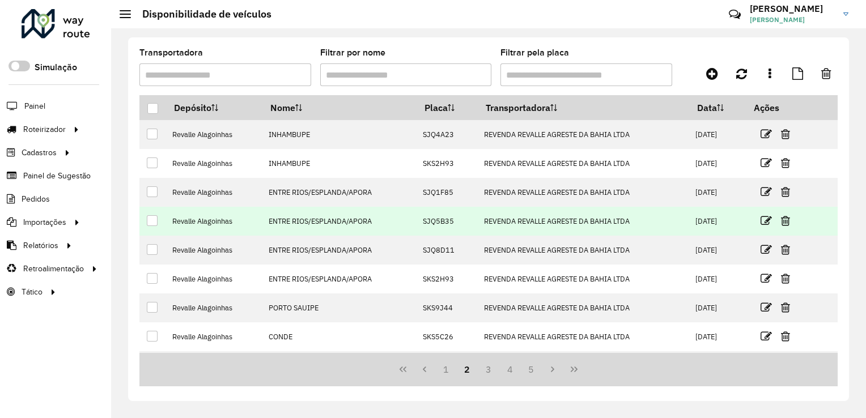
click at [151, 221] on div at bounding box center [152, 220] width 11 height 11
click at [785, 222] on icon at bounding box center [785, 220] width 9 height 11
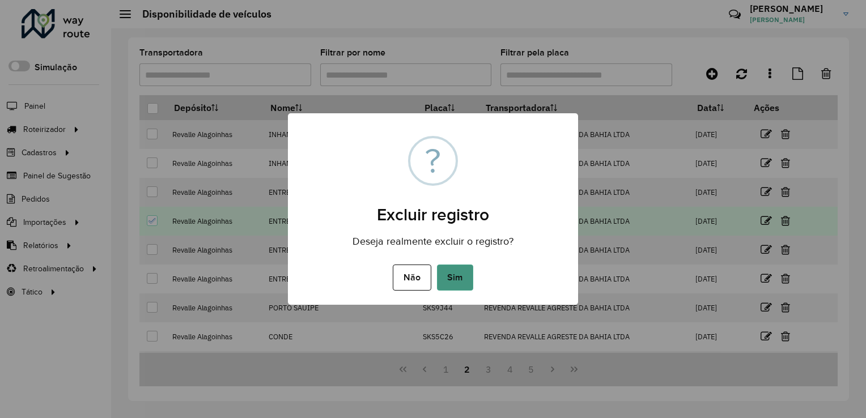
click at [460, 267] on button "Sim" at bounding box center [455, 278] width 36 height 26
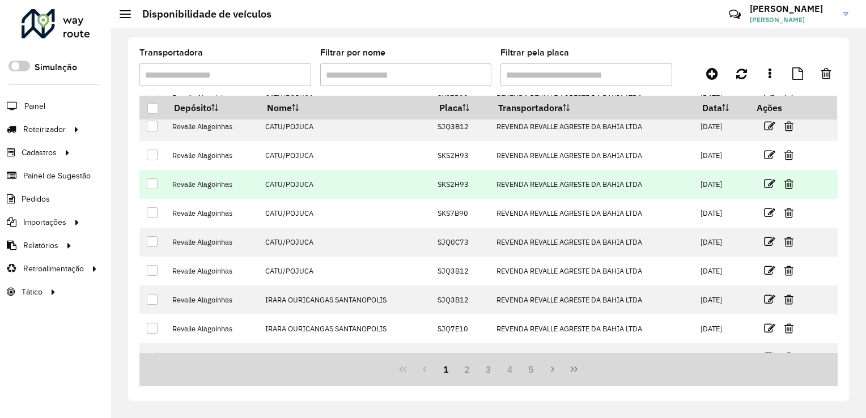
scroll to position [112, 0]
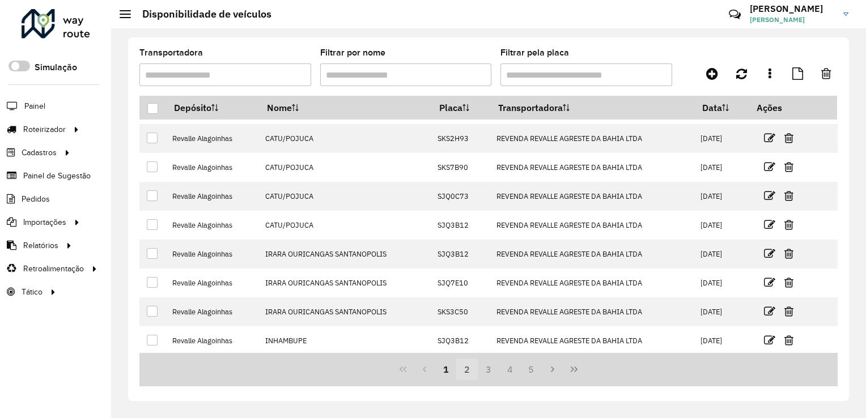
click at [467, 368] on button "2" at bounding box center [467, 370] width 22 height 22
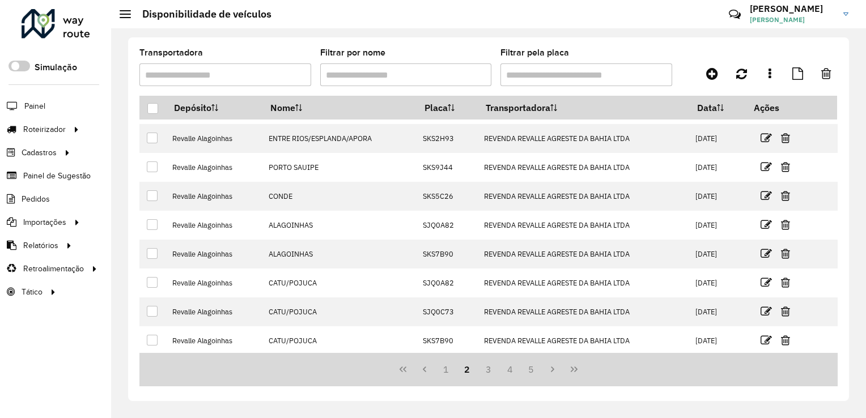
scroll to position [0, 0]
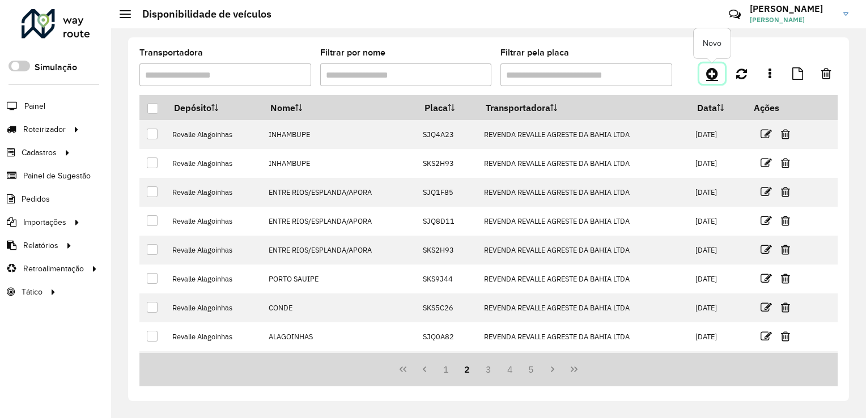
click at [713, 74] on icon at bounding box center [712, 74] width 12 height 14
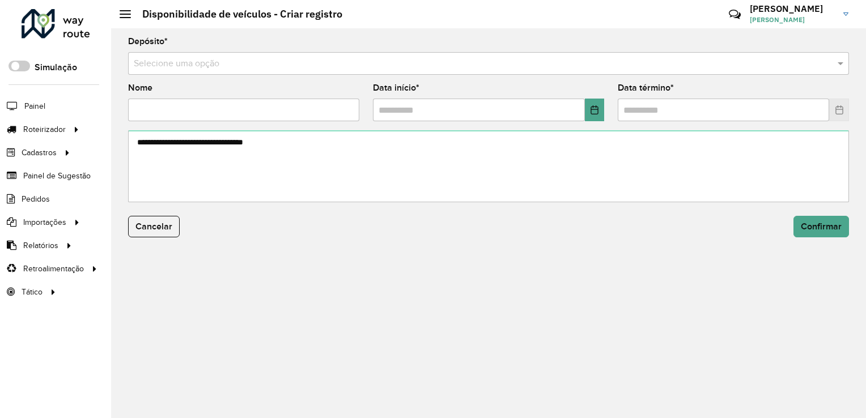
click at [288, 62] on input "text" at bounding box center [477, 64] width 687 height 14
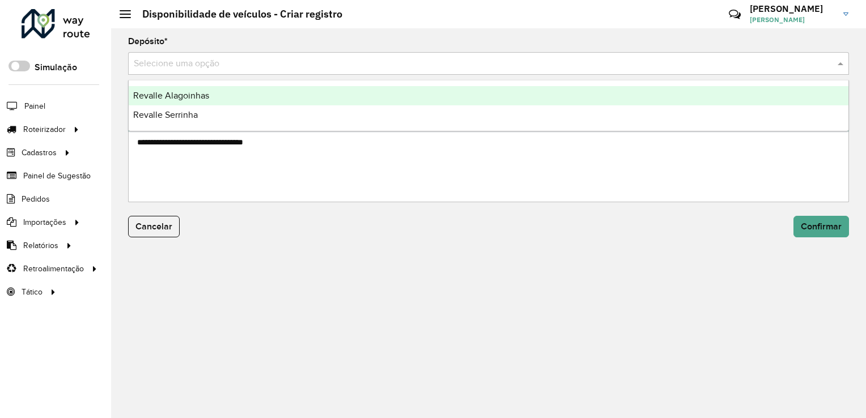
click at [265, 95] on div "Revalle Alagoinhas" at bounding box center [489, 95] width 720 height 19
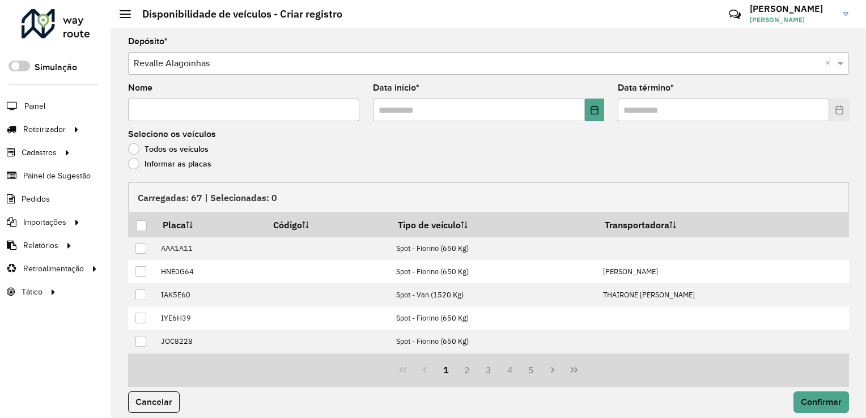
click at [240, 108] on input "Nome" at bounding box center [243, 110] width 231 height 23
type input "**********"
click at [597, 109] on button "Choose Date" at bounding box center [594, 110] width 19 height 23
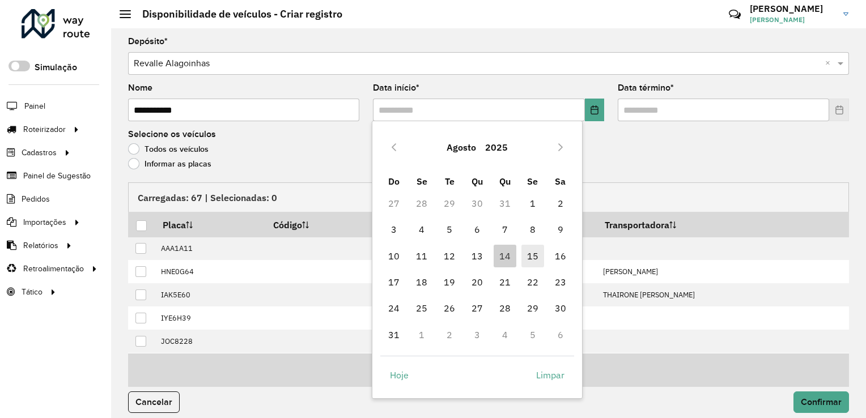
click at [533, 259] on span "15" at bounding box center [532, 256] width 23 height 23
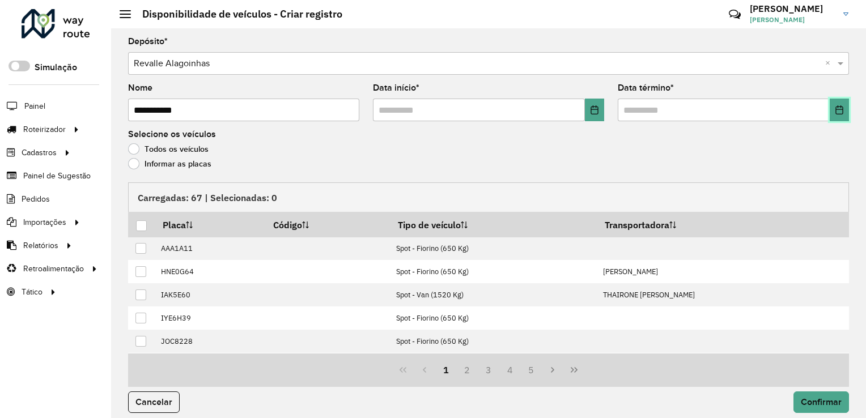
click at [835, 110] on icon "Choose Date" at bounding box center [839, 109] width 9 height 9
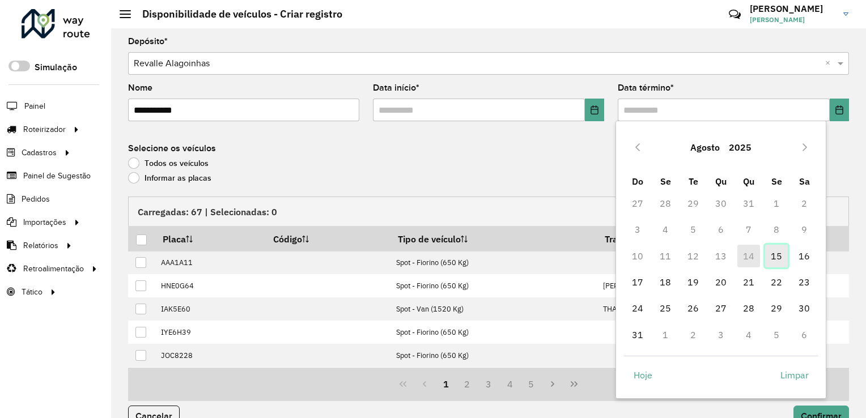
click at [770, 257] on span "15" at bounding box center [776, 256] width 23 height 23
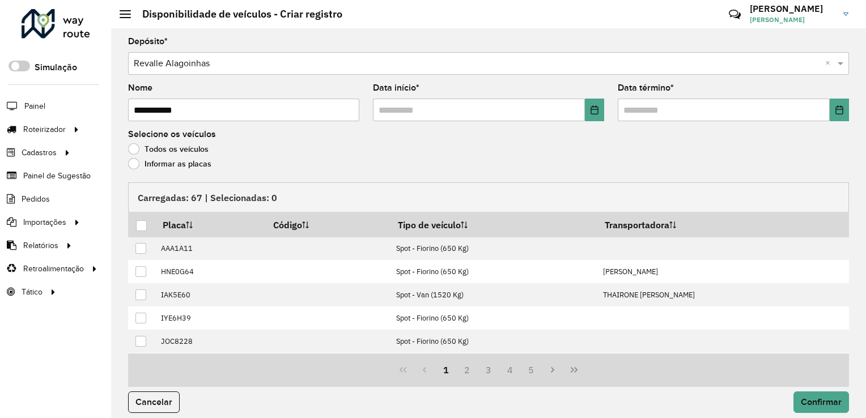
click at [150, 161] on label "Informar as placas" at bounding box center [169, 163] width 83 height 11
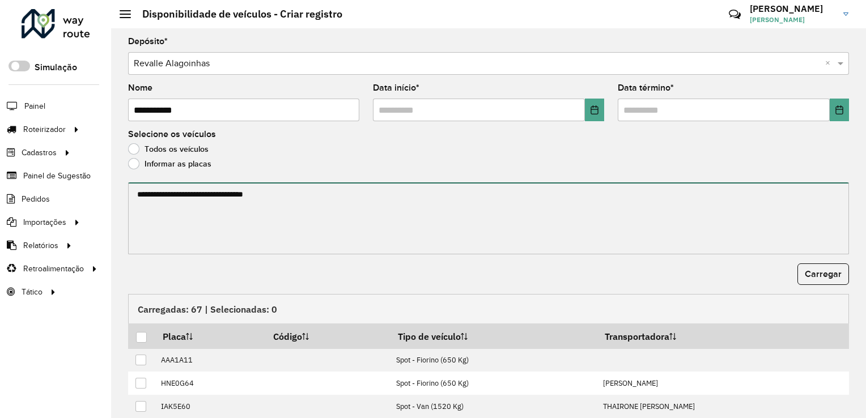
click at [165, 210] on textarea at bounding box center [488, 218] width 721 height 72
paste textarea "******* ******* *******"
paste textarea "******* ******* ******* ******* ******* ******* ******* *******"
type textarea "******* ******* ******* ******* ******* ******* ******* ******* ******* *******…"
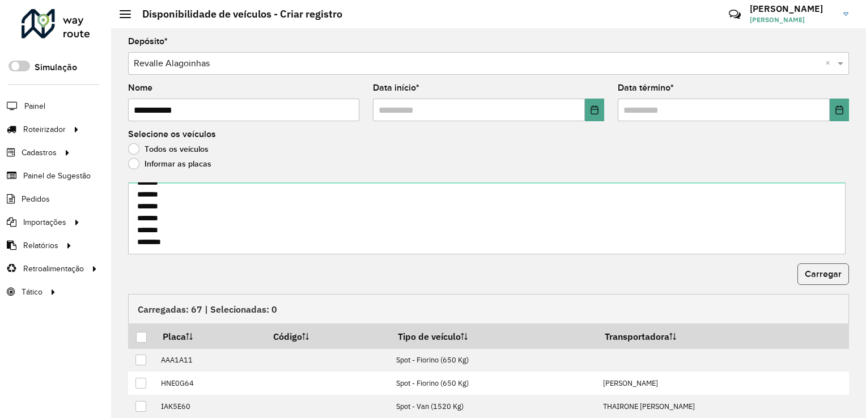
click at [820, 273] on span "Carregar" at bounding box center [823, 274] width 37 height 10
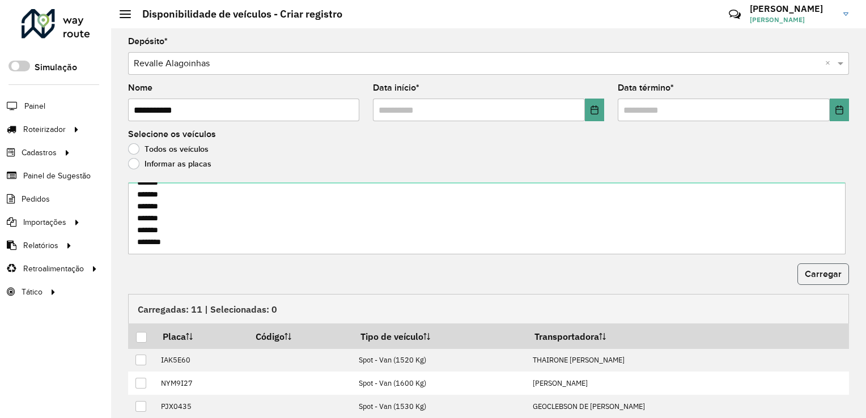
click at [806, 269] on span "Carregar" at bounding box center [823, 274] width 37 height 10
click at [135, 337] on th at bounding box center [141, 336] width 27 height 24
click at [141, 334] on div at bounding box center [141, 337] width 11 height 11
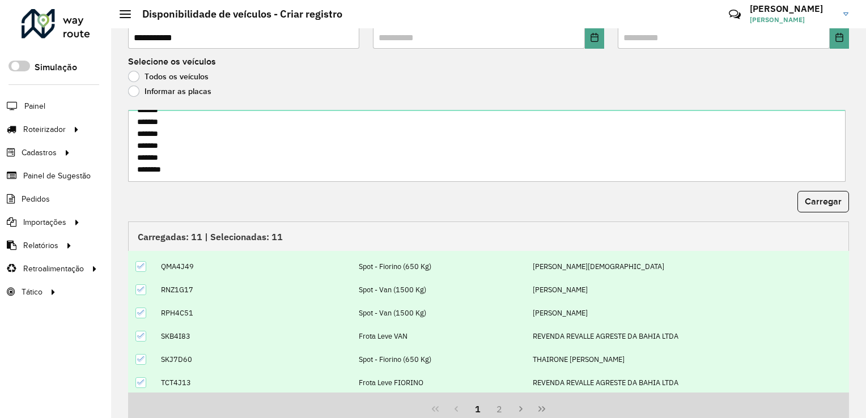
scroll to position [118, 0]
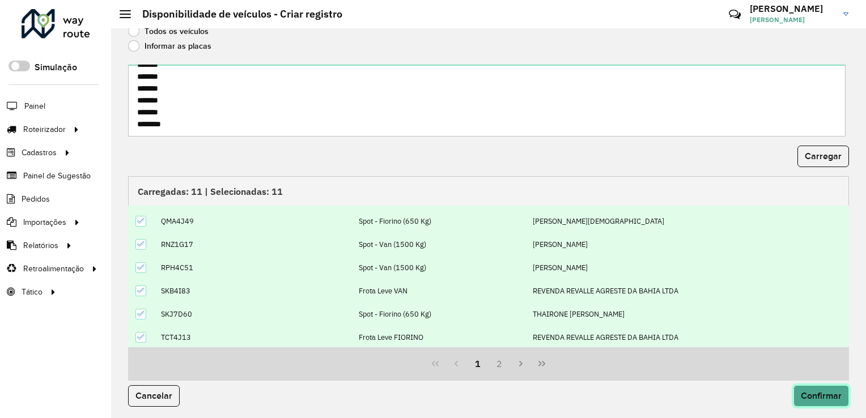
click at [814, 399] on button "Confirmar" at bounding box center [821, 396] width 56 height 22
